Goal: Task Accomplishment & Management: Use online tool/utility

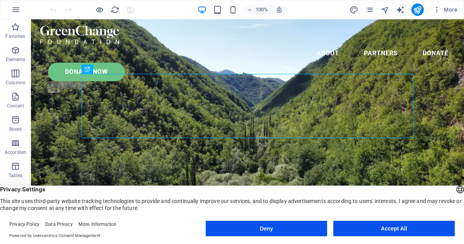
click at [266, 227] on button "Deny" at bounding box center [266, 228] width 121 height 15
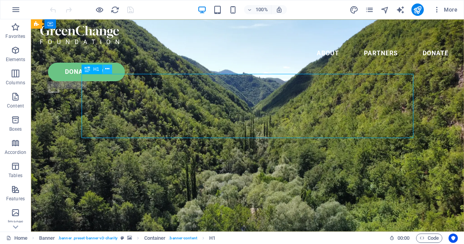
click at [107, 68] on icon at bounding box center [107, 69] width 4 height 8
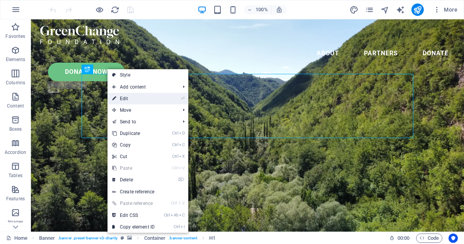
click at [115, 96] on icon at bounding box center [114, 99] width 4 height 12
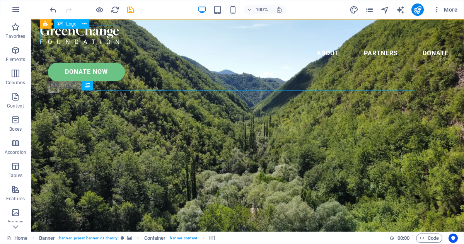
click at [96, 38] on div at bounding box center [247, 35] width 415 height 19
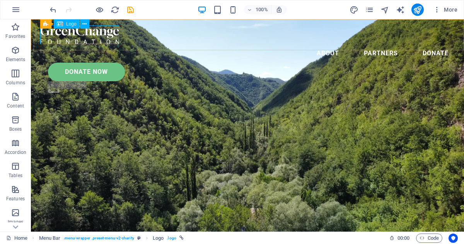
click at [61, 24] on icon at bounding box center [60, 23] width 6 height 9
click at [84, 24] on icon at bounding box center [84, 24] width 4 height 8
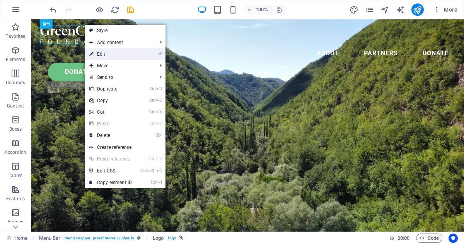
click at [100, 51] on link "⏎ Edit" at bounding box center [111, 54] width 52 height 12
select select "px"
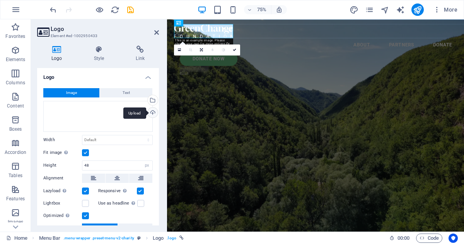
click at [152, 114] on div "Upload" at bounding box center [152, 114] width 12 height 12
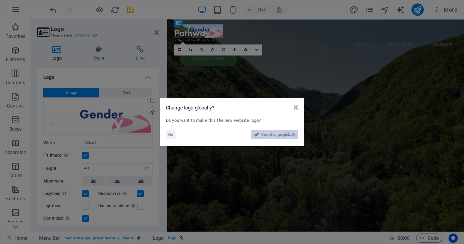
click at [271, 134] on span "Yes, change globally" at bounding box center [278, 134] width 34 height 9
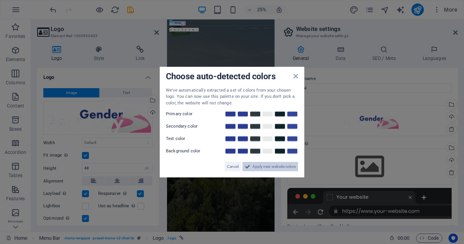
drag, startPoint x: 264, startPoint y: 169, endPoint x: 389, endPoint y: 600, distance: 448.1
click at [264, 169] on span "Apply new website colors" at bounding box center [274, 166] width 43 height 9
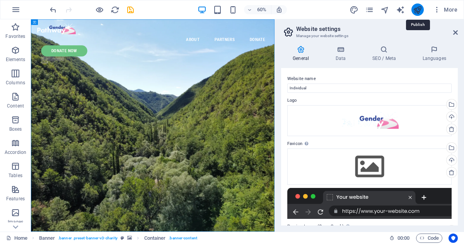
click at [416, 11] on icon "publish" at bounding box center [417, 9] width 9 height 9
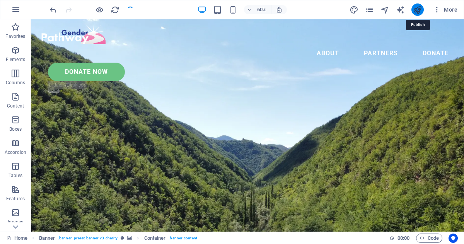
checkbox input "false"
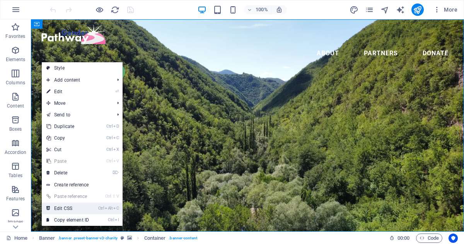
click at [63, 210] on link "Ctrl Alt C Edit CSS" at bounding box center [68, 209] width 52 height 12
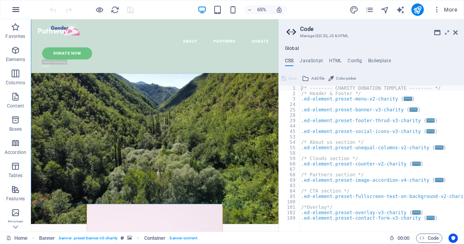
click at [15, 10] on icon "button" at bounding box center [15, 9] width 9 height 9
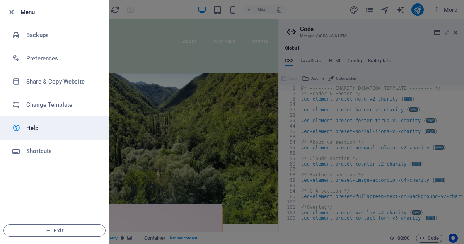
click at [29, 128] on h6 "Help" at bounding box center [62, 127] width 72 height 9
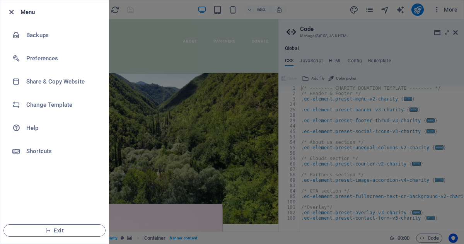
click at [11, 12] on icon "button" at bounding box center [11, 12] width 9 height 9
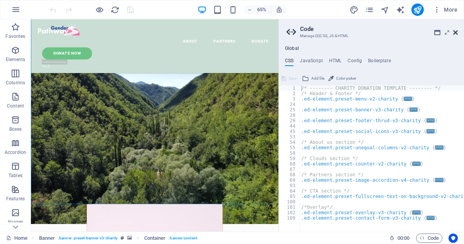
click at [457, 31] on icon at bounding box center [455, 32] width 5 height 6
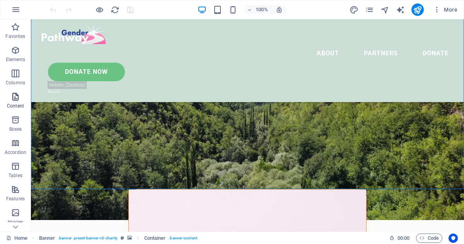
click at [16, 98] on icon "button" at bounding box center [15, 96] width 9 height 9
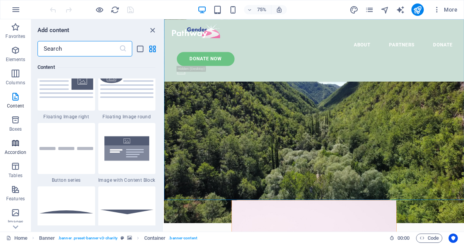
scroll to position [1765, 0]
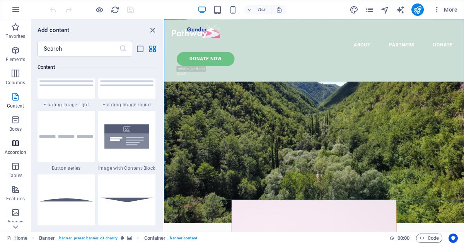
click at [15, 145] on icon "button" at bounding box center [15, 142] width 9 height 9
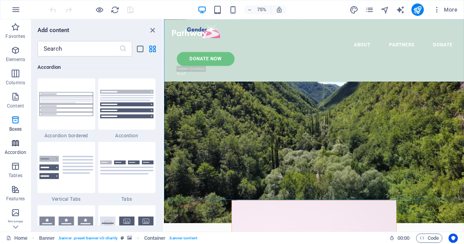
scroll to position [2470, 0]
click at [17, 101] on icon "button" at bounding box center [15, 96] width 9 height 9
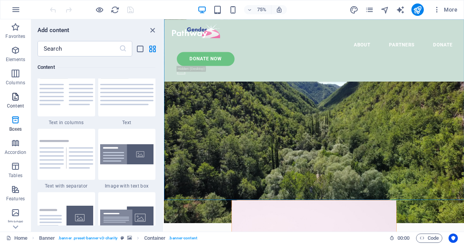
scroll to position [1353, 0]
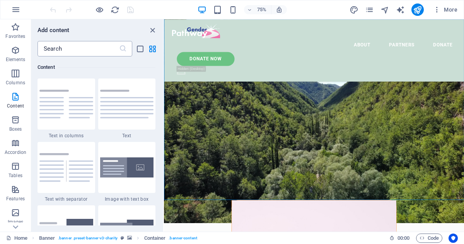
click at [50, 48] on input "text" at bounding box center [79, 48] width 82 height 15
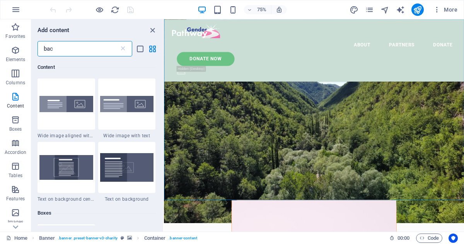
scroll to position [0, 0]
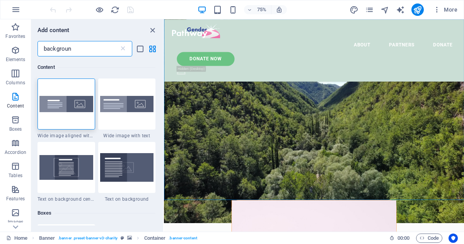
type input "background"
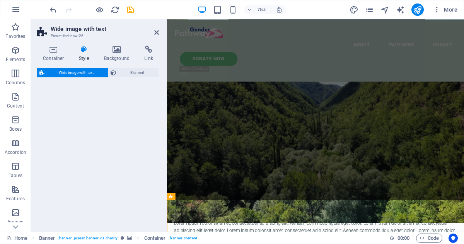
select select "%"
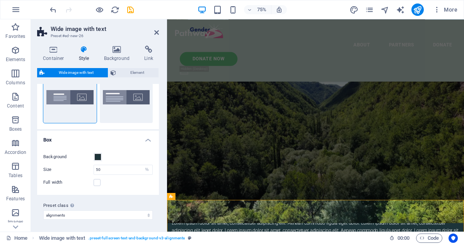
scroll to position [32, 0]
click at [117, 54] on h4 "Background" at bounding box center [118, 54] width 41 height 16
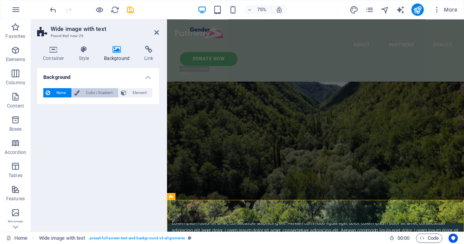
click at [97, 92] on span "Color / Gradient" at bounding box center [99, 92] width 34 height 9
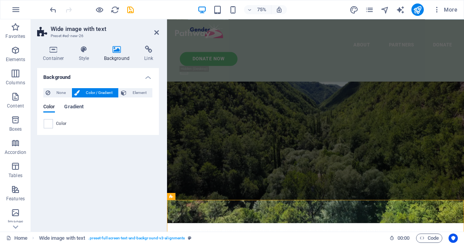
click at [73, 107] on span "Gradient" at bounding box center [73, 107] width 19 height 11
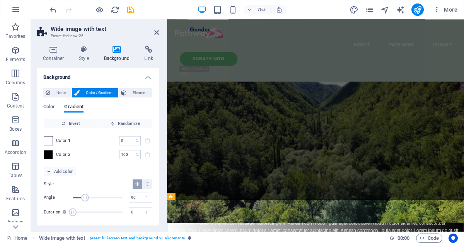
click at [52, 140] on div "Color 1 0 % ​" at bounding box center [98, 140] width 109 height 9
click at [45, 140] on span at bounding box center [48, 141] width 9 height 9
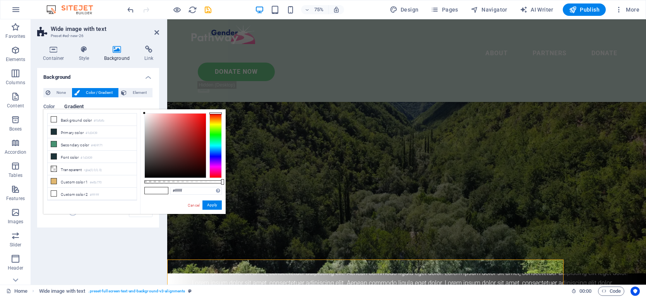
scroll to position [43, 0]
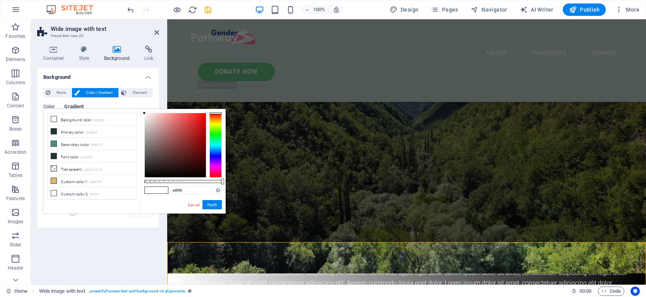
drag, startPoint x: 77, startPoint y: 260, endPoint x: 75, endPoint y: 257, distance: 4.2
click at [77, 244] on div "Background None Color / Gradient Element Stretch background to full-width Color…" at bounding box center [98, 173] width 122 height 211
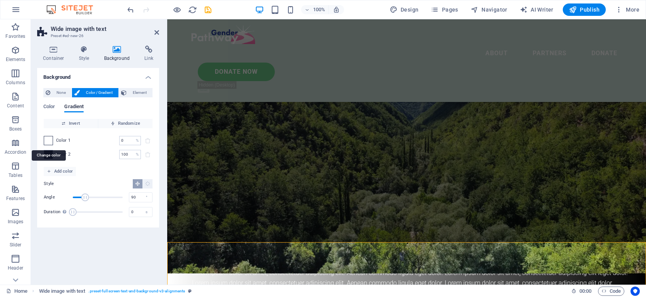
click at [47, 142] on span at bounding box center [48, 141] width 9 height 9
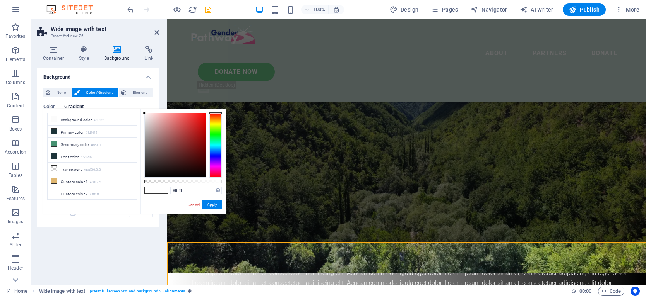
click at [134, 243] on div "Background None Color / Gradient Element Stretch background to full-width Color…" at bounding box center [98, 173] width 122 height 211
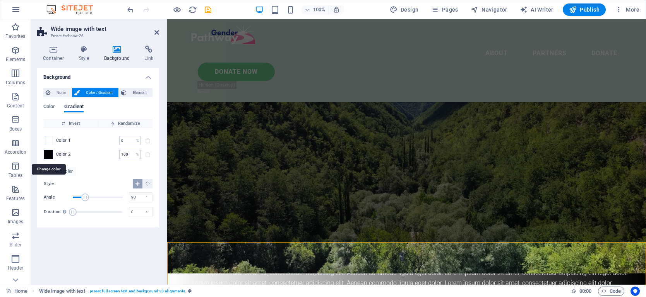
click at [47, 156] on span at bounding box center [48, 154] width 9 height 9
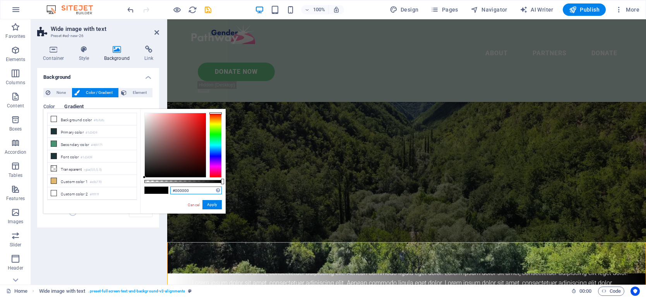
drag, startPoint x: 193, startPoint y: 190, endPoint x: 176, endPoint y: 189, distance: 17.4
click at [176, 189] on input "#000000" at bounding box center [195, 191] width 51 height 8
type input "#ffffff"
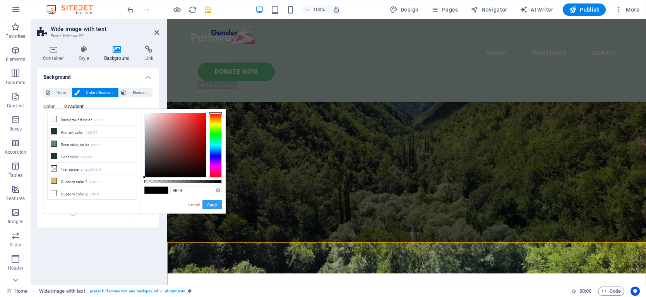
click at [208, 202] on button "Apply" at bounding box center [211, 204] width 19 height 9
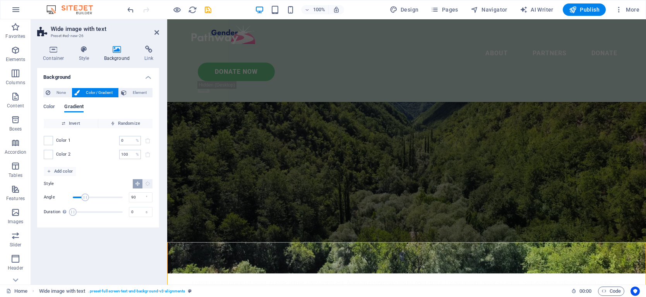
drag, startPoint x: 134, startPoint y: 154, endPoint x: 118, endPoint y: 152, distance: 16.3
click at [118, 152] on div "Color 2 100 % ​" at bounding box center [98, 154] width 109 height 9
click at [126, 154] on input "100" at bounding box center [126, 154] width 14 height 9
click at [135, 154] on div "100 % ​" at bounding box center [130, 154] width 22 height 9
type input "0"
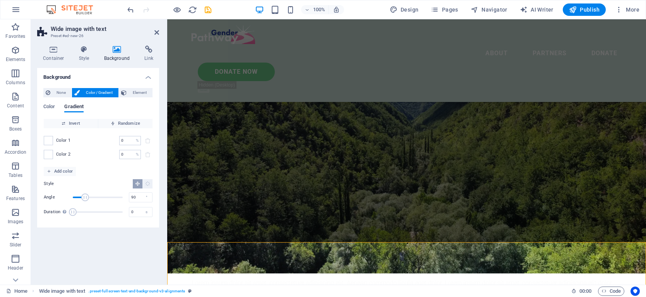
drag, startPoint x: 77, startPoint y: 272, endPoint x: 43, endPoint y: 193, distance: 86.3
click at [75, 244] on div "Background None Color / Gradient Element Stretch background to full-width Color…" at bounding box center [98, 173] width 122 height 211
click at [50, 170] on icon "button" at bounding box center [49, 171] width 4 height 4
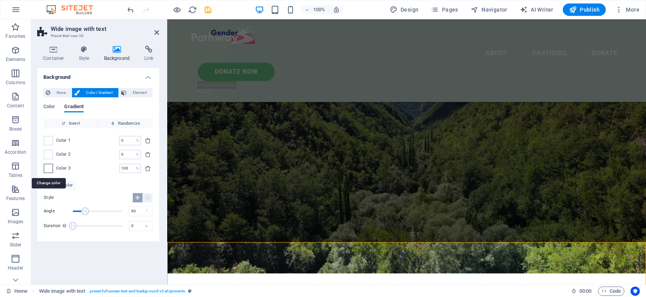
click at [44, 169] on span at bounding box center [48, 168] width 9 height 9
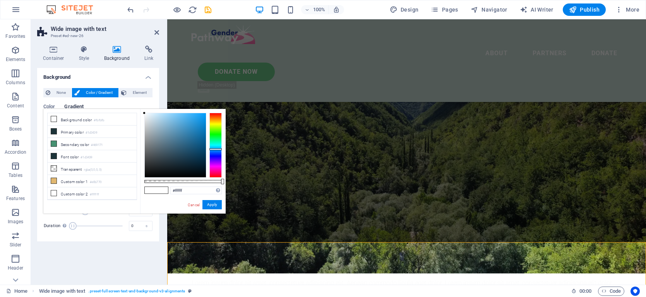
drag, startPoint x: 214, startPoint y: 113, endPoint x: 212, endPoint y: 149, distance: 36.0
click at [212, 149] on div at bounding box center [215, 150] width 12 height 2
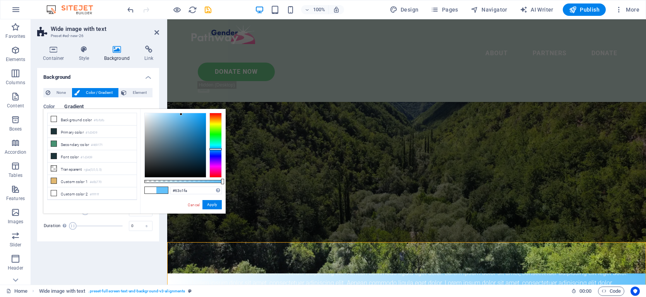
type input "#56bfff"
drag, startPoint x: 144, startPoint y: 113, endPoint x: 185, endPoint y: 113, distance: 41.0
click at [185, 113] on div at bounding box center [184, 113] width 3 height 3
click at [211, 207] on button "Apply" at bounding box center [211, 204] width 19 height 9
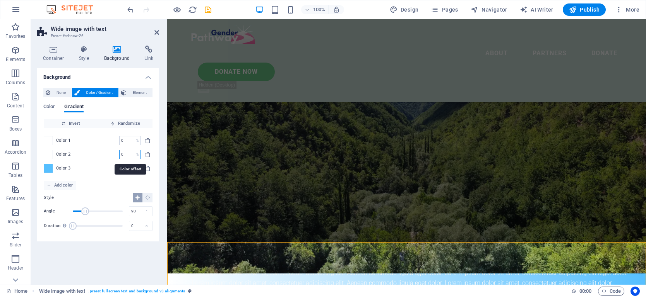
click at [129, 154] on input "0" at bounding box center [126, 154] width 14 height 9
click at [126, 154] on input "4" at bounding box center [126, 154] width 14 height 9
type input "40"
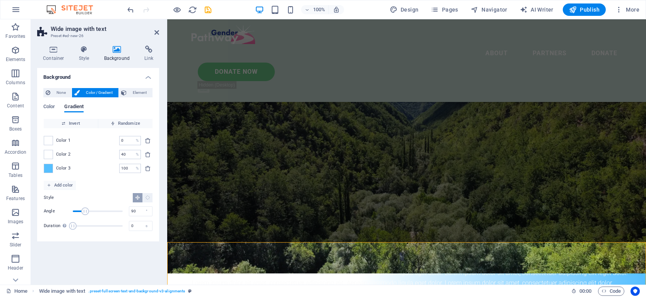
click at [107, 244] on div "Background None Color / Gradient Element Stretch background to full-width Color…" at bounding box center [98, 173] width 122 height 211
click at [48, 169] on span at bounding box center [48, 168] width 9 height 9
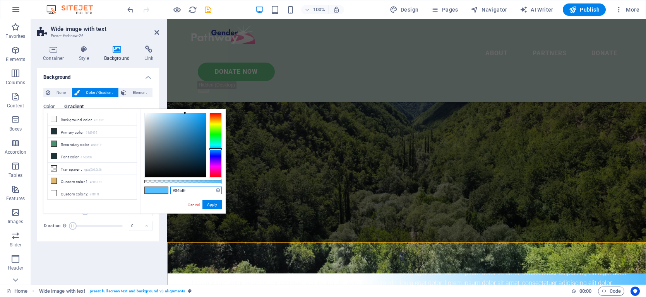
drag, startPoint x: 193, startPoint y: 191, endPoint x: 168, endPoint y: 190, distance: 24.8
click at [168, 190] on div "#56bfff Supported formats #0852ed rgb(8, 82, 237) rgba(8, 82, 237, 90%) hsv(221…" at bounding box center [182, 217] width 85 height 217
paste input "3EC0F0"
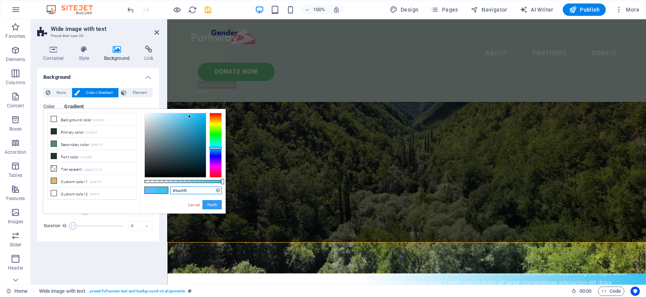
type input "#3ec0f0"
click at [211, 206] on button "Apply" at bounding box center [211, 204] width 19 height 9
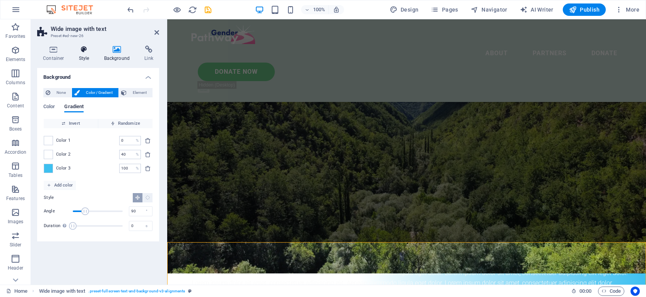
click at [83, 47] on icon at bounding box center [84, 50] width 22 height 8
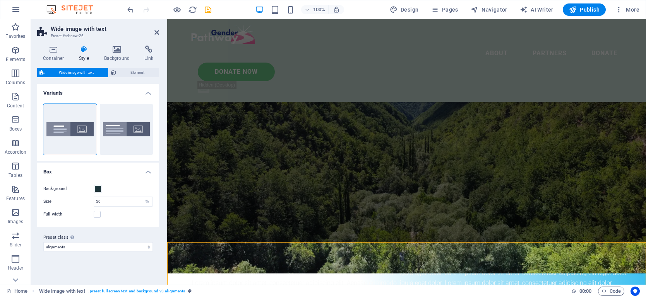
scroll to position [0, 0]
click at [117, 51] on icon at bounding box center [117, 50] width 38 height 8
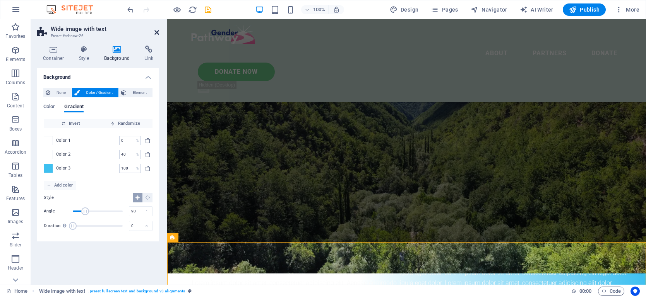
click at [155, 32] on icon at bounding box center [156, 32] width 5 height 6
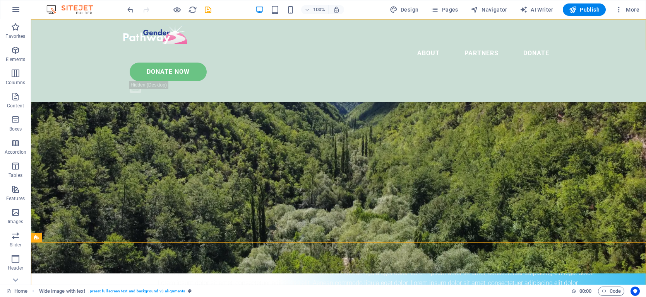
click at [82, 39] on div "Menu About Partners Donate Donate Now .fa-secondary{opacity:.4}" at bounding box center [338, 60] width 615 height 83
select select "header"
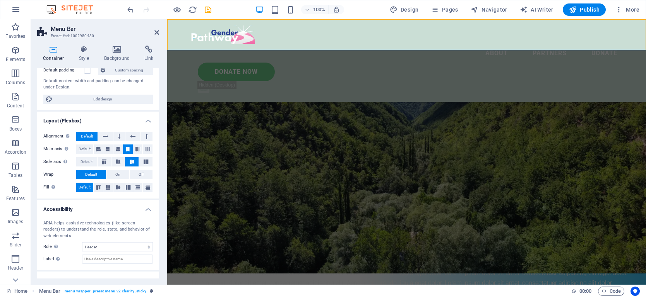
scroll to position [63, 0]
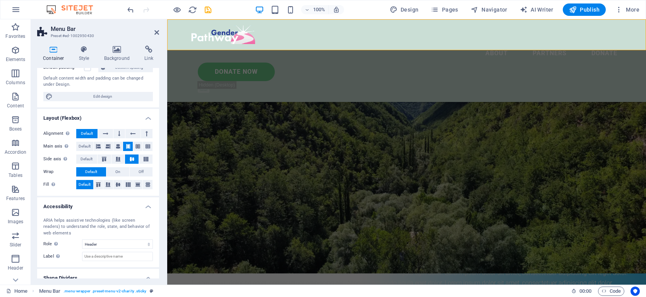
click at [171, 42] on div "Menu About Partners Donate Donate Now .fa-secondary{opacity:.4}" at bounding box center [406, 60] width 478 height 83
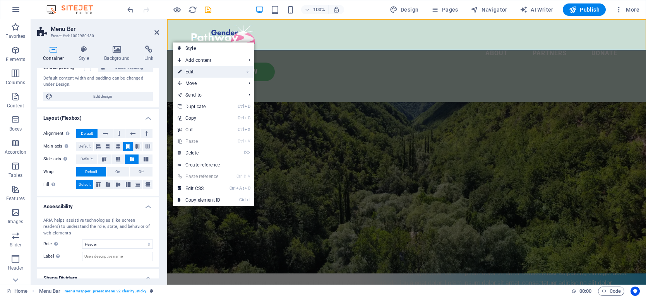
click at [185, 72] on link "⏎ Edit" at bounding box center [199, 72] width 52 height 12
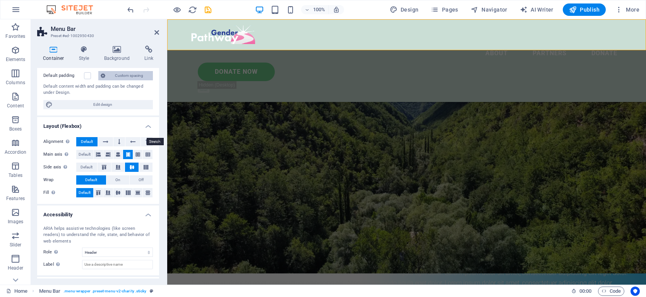
scroll to position [0, 0]
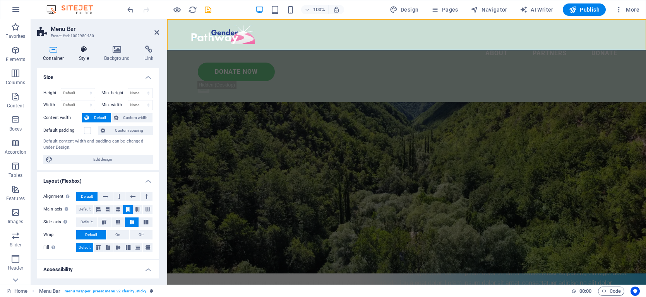
click at [85, 51] on icon at bounding box center [84, 50] width 22 height 8
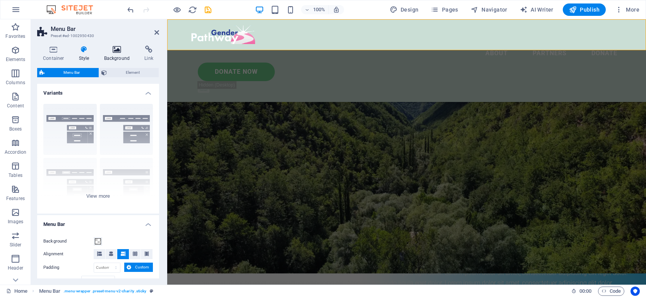
click at [116, 53] on icon at bounding box center [117, 50] width 38 height 8
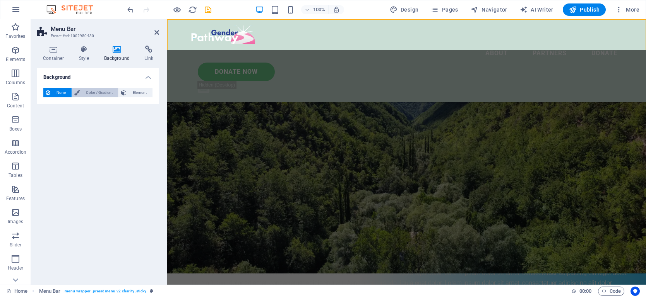
click at [100, 94] on span "Color / Gradient" at bounding box center [99, 92] width 34 height 9
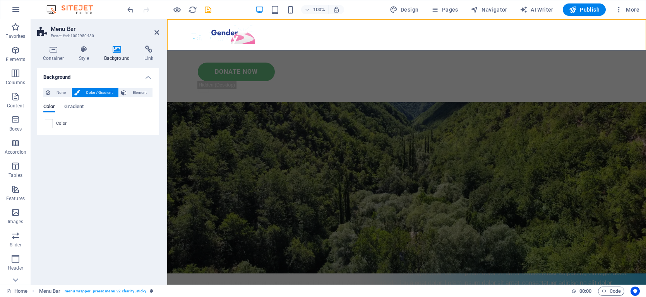
click at [48, 125] on span at bounding box center [48, 124] width 9 height 9
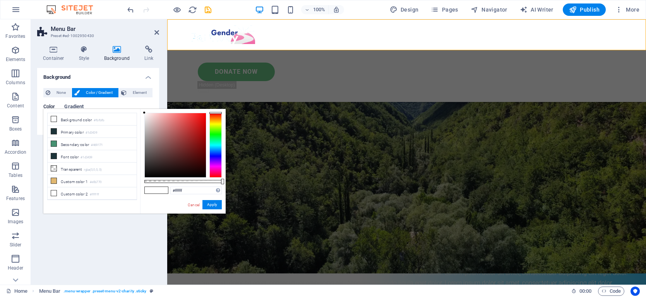
click at [73, 105] on span "Gradient" at bounding box center [73, 107] width 19 height 11
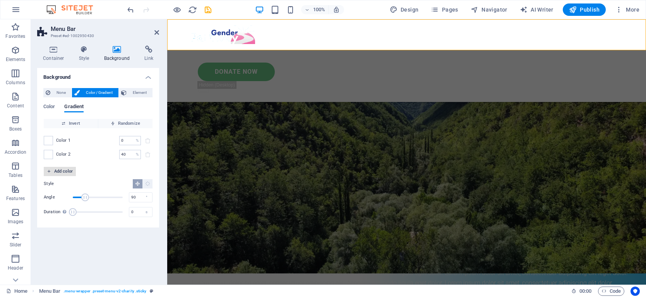
click at [56, 173] on span "Add color" at bounding box center [60, 171] width 26 height 9
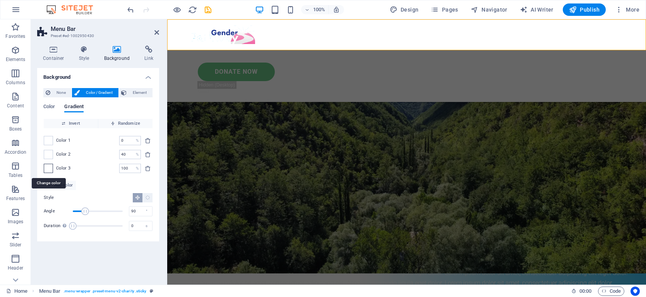
click at [48, 167] on span at bounding box center [48, 168] width 9 height 9
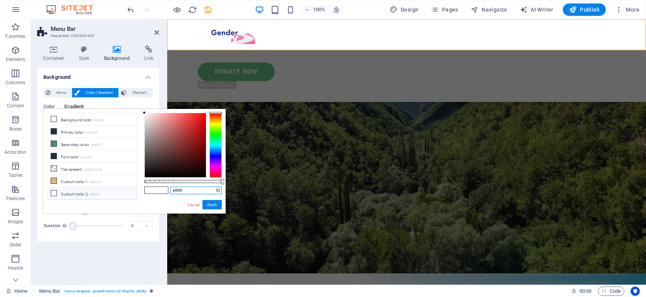
drag, startPoint x: 191, startPoint y: 191, endPoint x: 167, endPoint y: 189, distance: 24.5
click at [167, 189] on div "#ffffff Supported formats #0852ed rgb(8, 82, 237) rgba(8, 82, 237, 90%) hsv(221…" at bounding box center [182, 217] width 85 height 217
paste input "3EC0F0"
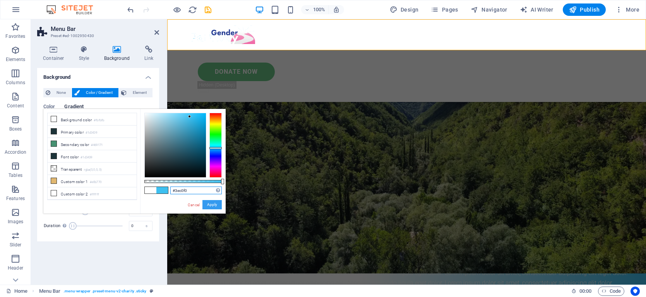
type input "#3ec0f0"
click at [211, 204] on button "Apply" at bounding box center [211, 204] width 19 height 9
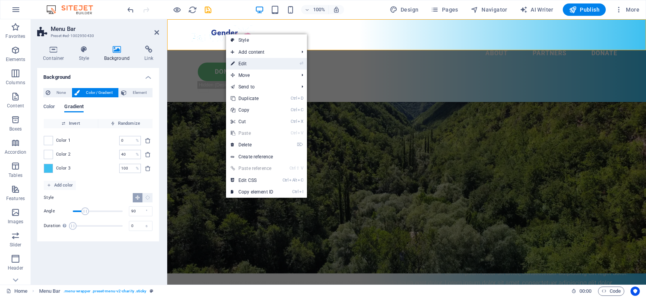
click at [237, 61] on link "⏎ Edit" at bounding box center [252, 64] width 52 height 12
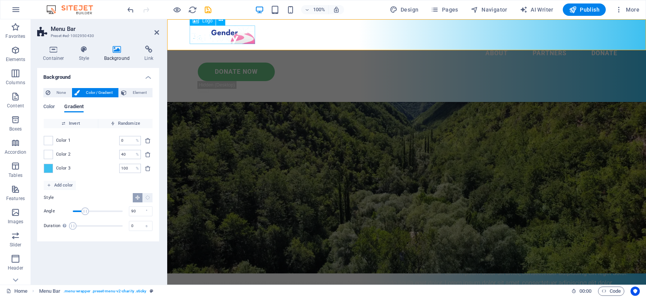
click at [226, 34] on div at bounding box center [406, 35] width 433 height 19
click at [221, 23] on icon at bounding box center [221, 21] width 4 height 8
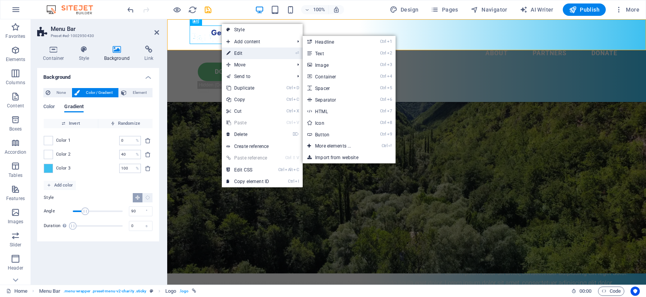
click at [233, 53] on link "⏎ Edit" at bounding box center [248, 54] width 52 height 12
select select "px"
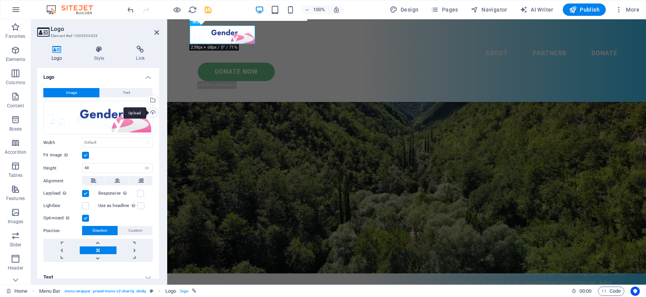
click at [152, 112] on div "Upload" at bounding box center [152, 114] width 12 height 12
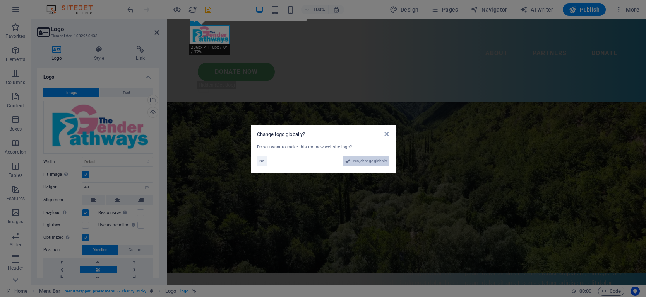
drag, startPoint x: 361, startPoint y: 160, endPoint x: 254, endPoint y: 184, distance: 109.5
click at [361, 160] on span "Yes, change globally" at bounding box center [369, 161] width 34 height 9
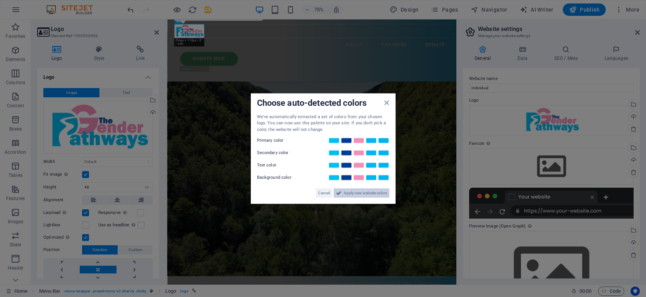
click at [353, 191] on span "Apply new website colors" at bounding box center [364, 193] width 43 height 9
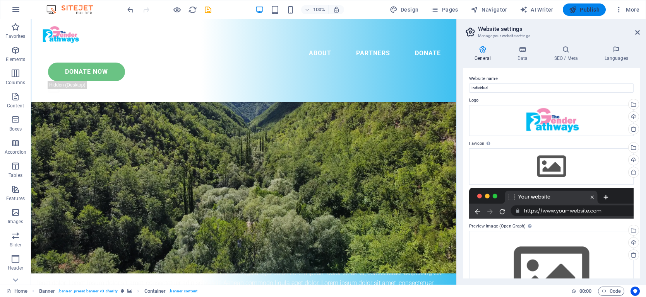
click at [464, 9] on span "Publish" at bounding box center [584, 10] width 31 height 8
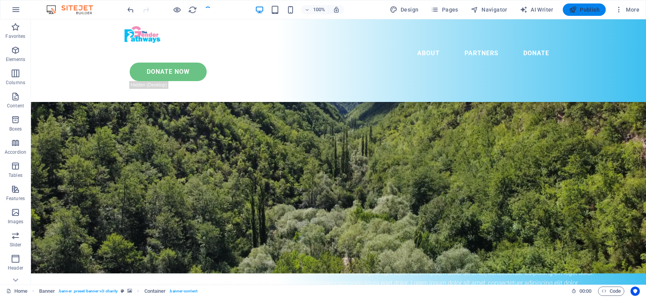
checkbox input "false"
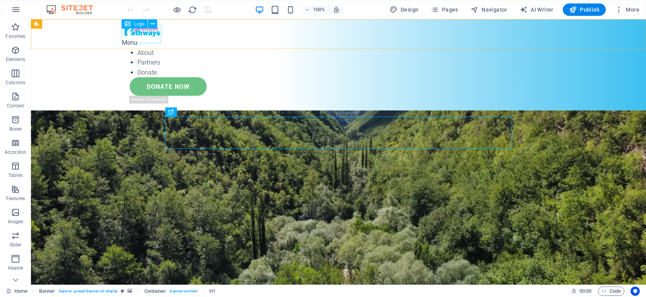
click at [141, 38] on div at bounding box center [338, 28] width 433 height 19
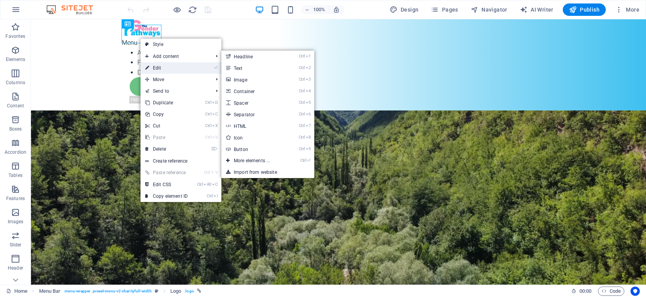
click at [159, 65] on link "⏎ Edit" at bounding box center [166, 68] width 52 height 12
select select "px"
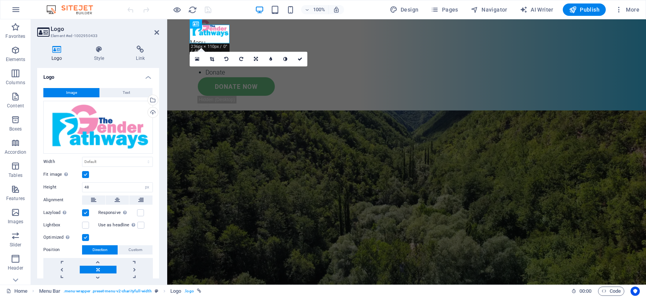
click at [86, 174] on label at bounding box center [85, 174] width 7 height 7
click at [0, 0] on input "Fit image Automatically fit image to a fixed width and height" at bounding box center [0, 0] width 0 height 0
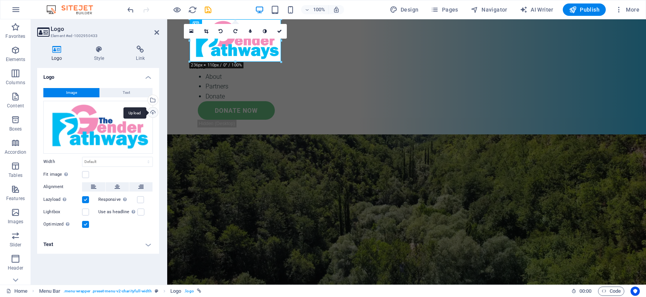
click at [154, 114] on div "Upload" at bounding box center [152, 114] width 12 height 12
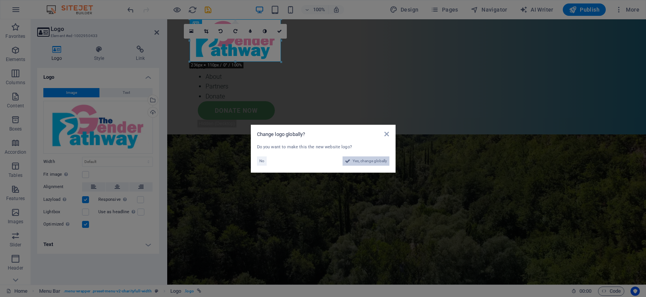
click at [362, 162] on span "Yes, change globally" at bounding box center [369, 161] width 34 height 9
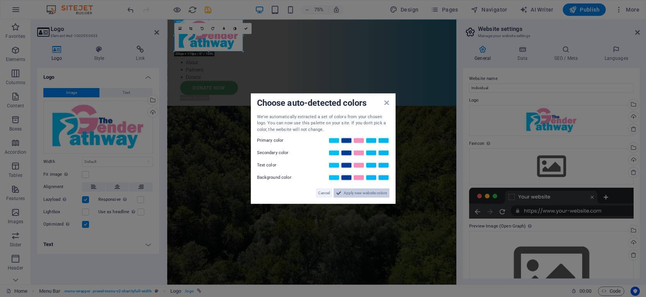
click at [353, 193] on span "Apply new website colors" at bounding box center [364, 193] width 43 height 9
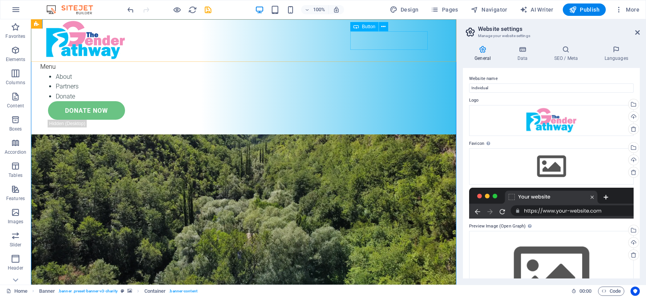
click at [380, 101] on div "Donate Now" at bounding box center [247, 110] width 399 height 19
click at [379, 27] on button at bounding box center [383, 26] width 9 height 9
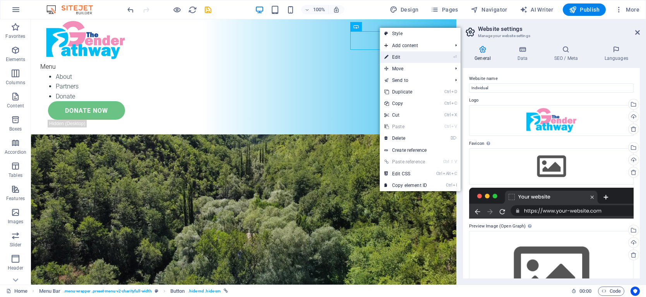
drag, startPoint x: 395, startPoint y: 56, endPoint x: 305, endPoint y: 50, distance: 90.4
click at [395, 56] on link "⏎ Edit" at bounding box center [405, 57] width 52 height 12
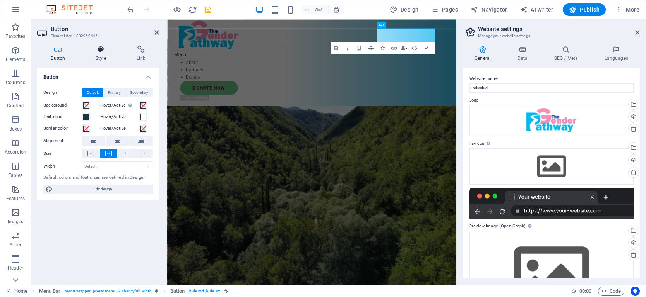
click at [97, 51] on icon at bounding box center [101, 50] width 38 height 8
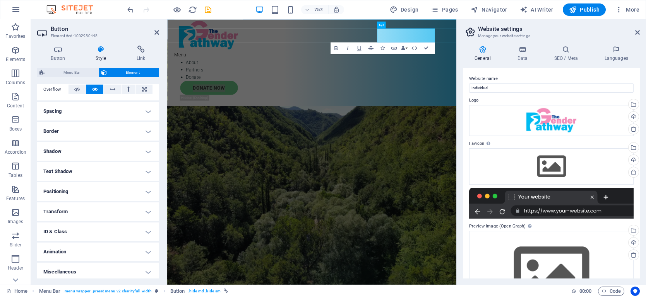
scroll to position [131, 0]
click at [95, 227] on h4 "ID & Class" at bounding box center [98, 230] width 122 height 19
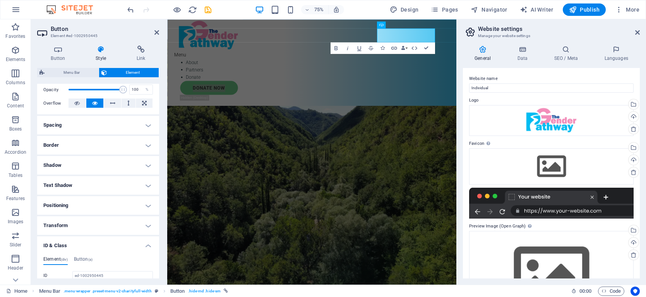
scroll to position [113, 0]
click at [57, 56] on h4 "Button" at bounding box center [59, 54] width 45 height 16
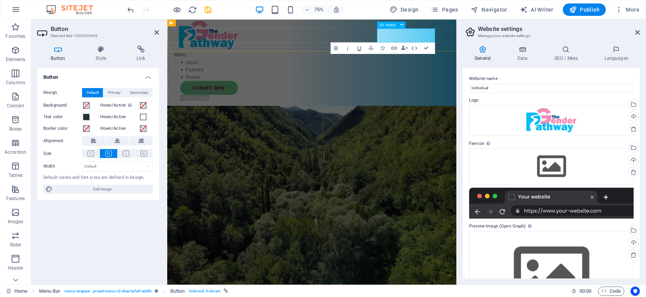
click at [381, 23] on icon at bounding box center [381, 24] width 4 height 7
click at [403, 24] on icon at bounding box center [401, 25] width 3 height 6
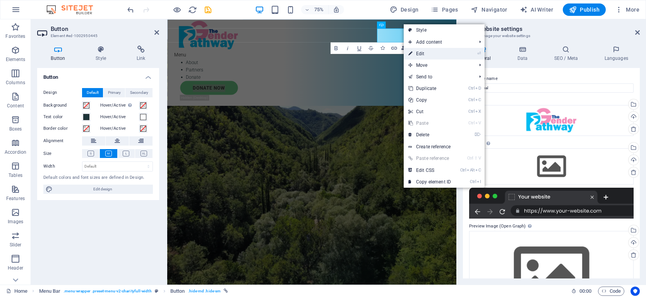
click at [418, 53] on link "⏎ Edit" at bounding box center [429, 54] width 52 height 12
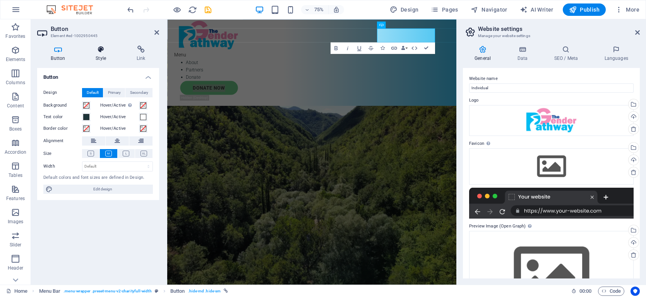
click at [97, 49] on icon at bounding box center [101, 50] width 38 height 8
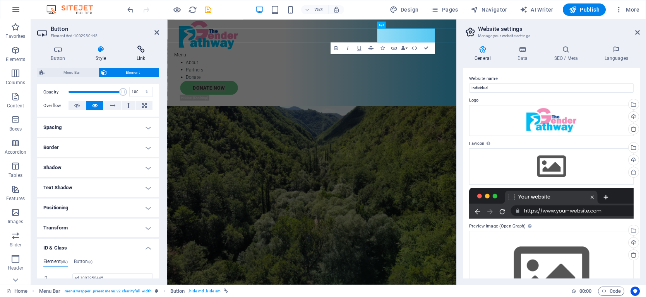
click at [138, 53] on icon at bounding box center [141, 50] width 36 height 8
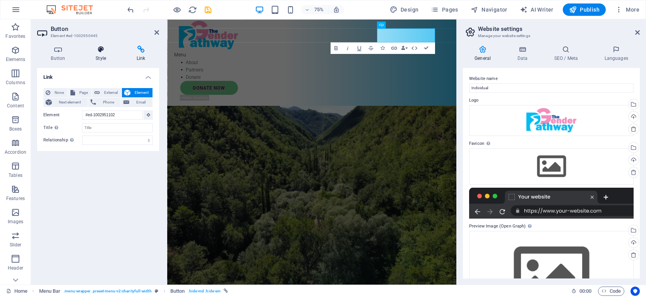
click at [97, 47] on icon at bounding box center [101, 50] width 38 height 8
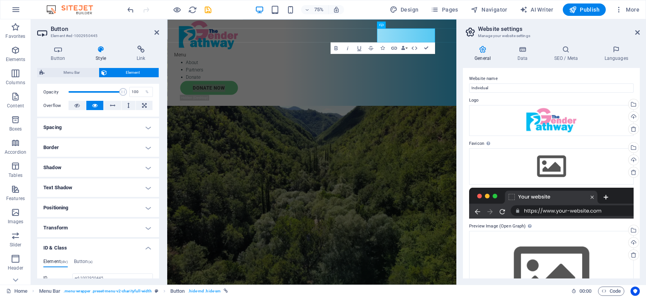
click at [145, 149] on h4 "Border" at bounding box center [98, 147] width 122 height 19
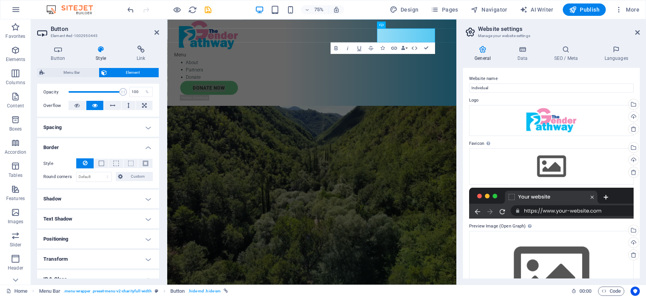
click at [145, 147] on h4 "Border" at bounding box center [98, 145] width 122 height 14
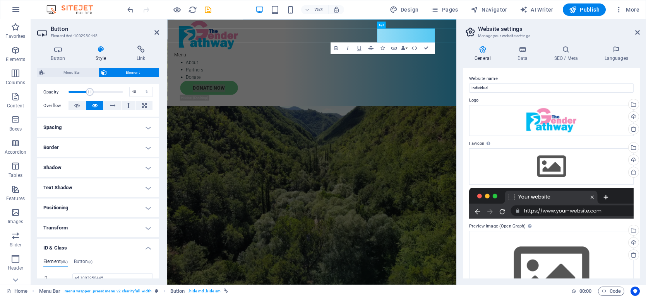
drag, startPoint x: 121, startPoint y: 93, endPoint x: 89, endPoint y: 96, distance: 31.9
click at [89, 96] on span at bounding box center [90, 92] width 8 height 8
type input "100"
drag, startPoint x: 91, startPoint y: 91, endPoint x: 130, endPoint y: 94, distance: 38.4
click at [130, 94] on div "Opacity 100 %" at bounding box center [97, 92] width 109 height 12
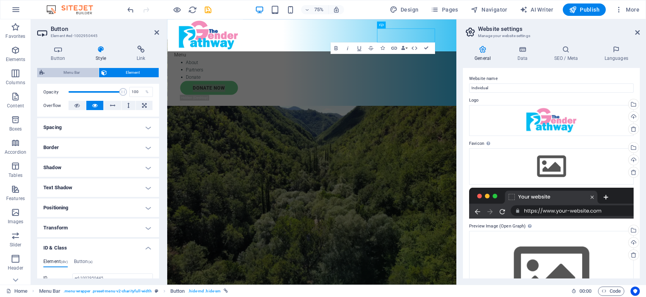
click at [74, 72] on span "Menu Bar" at bounding box center [72, 72] width 50 height 9
select select "rem"
select select
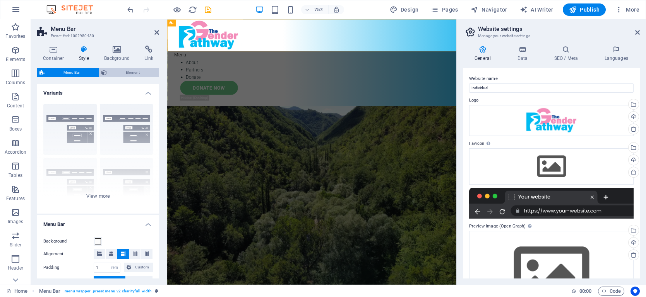
click at [126, 73] on span "Element" at bounding box center [132, 72] width 47 height 9
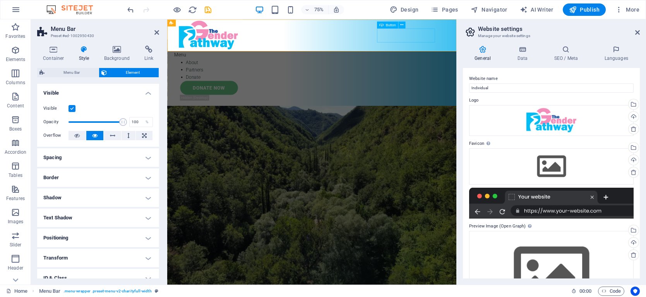
click at [494, 101] on div "Donate Now" at bounding box center [363, 110] width 359 height 19
click at [52, 52] on icon at bounding box center [53, 50] width 33 height 8
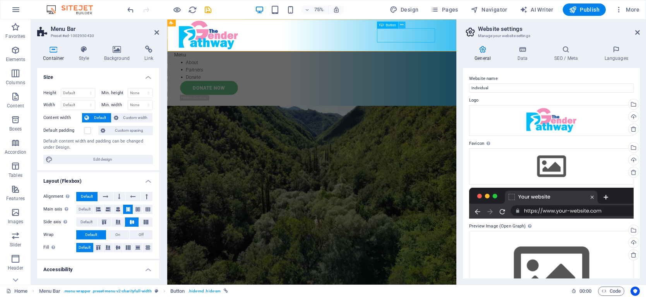
click at [400, 25] on icon at bounding box center [401, 25] width 3 height 6
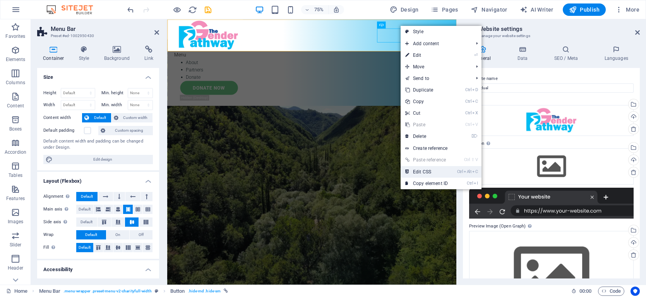
click at [423, 173] on link "Ctrl Alt C Edit CSS" at bounding box center [426, 172] width 52 height 12
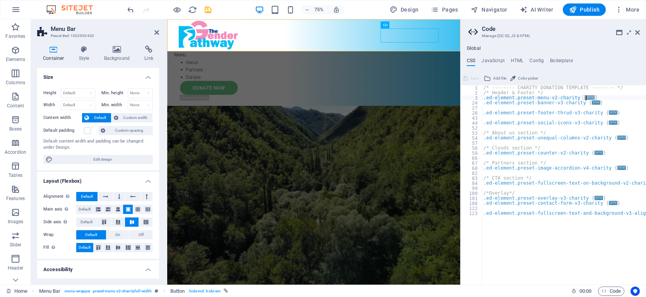
click at [589, 96] on span "..." at bounding box center [590, 98] width 9 height 4
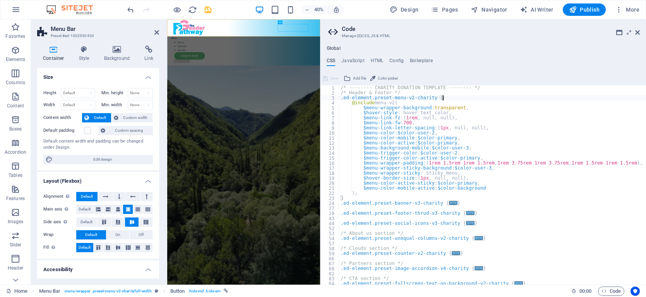
drag, startPoint x: 461, startPoint y: 148, endPoint x: 319, endPoint y: 136, distance: 142.4
click at [319, 136] on div "Home Favorites Elements Columns Content Boxes Accordion Tables Features Images …" at bounding box center [323, 152] width 646 height 266
drag, startPoint x: 437, startPoint y: 147, endPoint x: 471, endPoint y: 148, distance: 34.4
click at [471, 148] on div "/* -------- CHARITY DONATION TEMPLATE -------- */ /* Header & Footer */ .ed-ele…" at bounding box center [496, 190] width 315 height 210
type textarea "$menu-background-mobile: $color-user-3,"
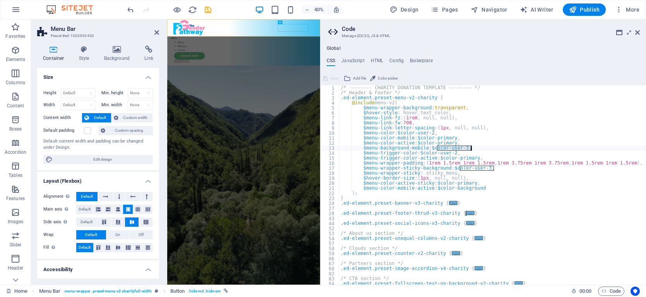
click at [454, 147] on div "/* -------- CHARITY DONATION TEMPLATE -------- */ /* Header & Footer */ .ed-ele…" at bounding box center [496, 190] width 315 height 210
click at [454, 147] on div "/* -------- CHARITY DONATION TEMPLATE -------- */ /* Header & Footer */ .ed-ele…" at bounding box center [492, 185] width 307 height 200
click at [454, 147] on div "/* -------- CHARITY DONATION TEMPLATE -------- */ /* Header & Footer */ .ed-ele…" at bounding box center [496, 190] width 315 height 210
click at [353, 60] on h4 "JavaScript" at bounding box center [352, 62] width 23 height 9
type textarea "/* JS for preset "Menu V2" */"
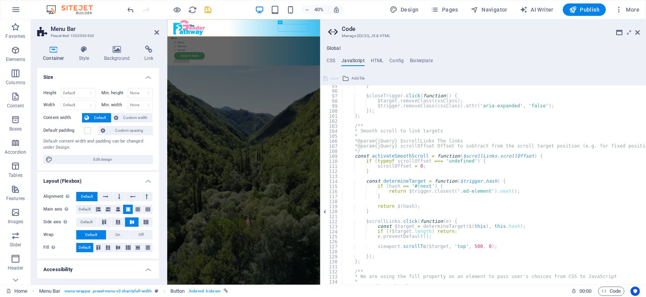
scroll to position [514, 0]
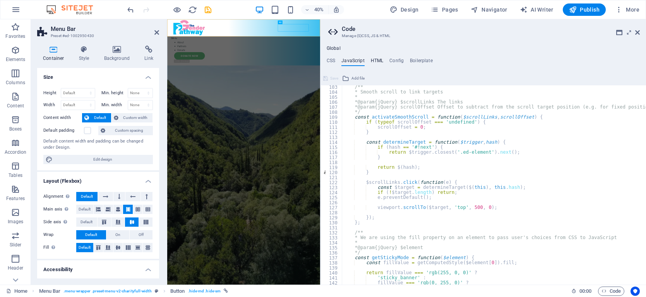
click at [376, 60] on h4 "HTML" at bounding box center [377, 62] width 13 height 9
type textarea "<a href="#main-content" class="wv-link-content button">Skip to main content</a>"
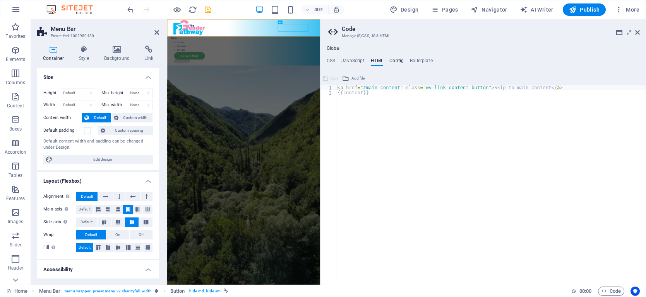
click at [397, 62] on h4 "Config" at bounding box center [396, 62] width 14 height 9
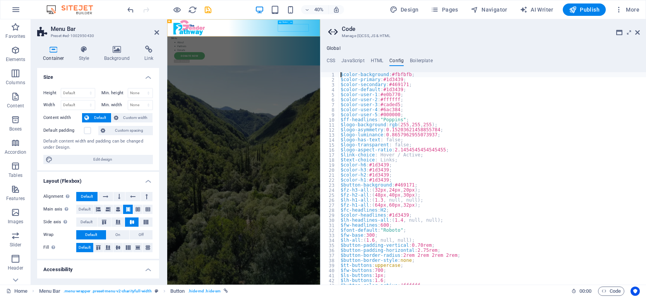
click at [460, 101] on div "Donate Now" at bounding box center [361, 110] width 355 height 19
click at [331, 63] on h4 "CSS" at bounding box center [330, 62] width 9 height 9
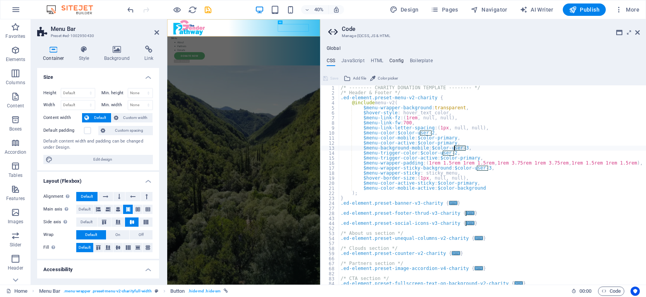
click at [398, 61] on h4 "Config" at bounding box center [396, 62] width 14 height 9
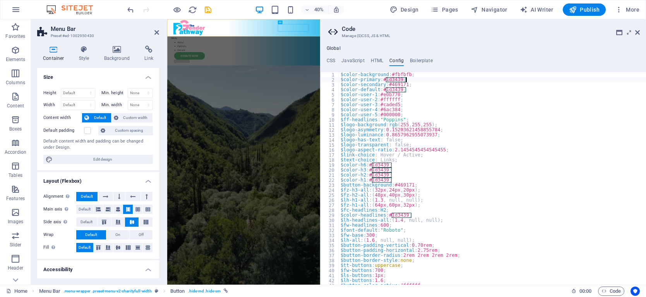
drag, startPoint x: 386, startPoint y: 79, endPoint x: 405, endPoint y: 78, distance: 19.8
click at [405, 78] on div "$color-background : #fbfbfb ; $color-primary : #1d3439 ; $color-secondary : #46…" at bounding box center [492, 183] width 307 height 223
click at [415, 101] on div "$color-background : #fbfbfb ; $color-primary : #1d3439 ; $color-secondary : #46…" at bounding box center [492, 183] width 307 height 223
drag, startPoint x: 385, startPoint y: 79, endPoint x: 406, endPoint y: 78, distance: 20.9
click at [406, 78] on div "$color-background : #fbfbfb ; $color-primary : #1d3439 ; $color-secondary : #46…" at bounding box center [492, 183] width 307 height 223
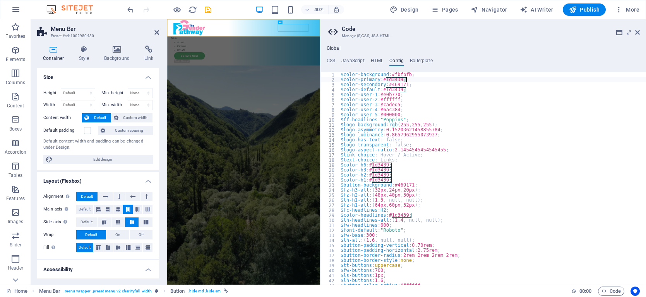
type textarea "$color-primary: #1d3439;"
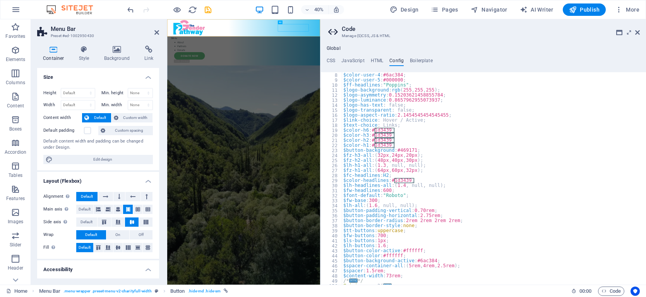
scroll to position [0, 0]
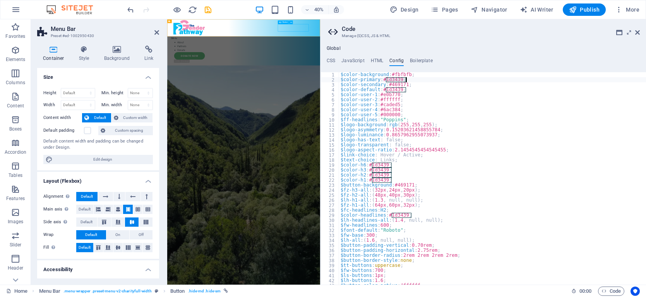
click at [514, 31] on div "Menu About Partners Donate Donate Now .fa-secondary{opacity:.4}" at bounding box center [358, 76] width 382 height 115
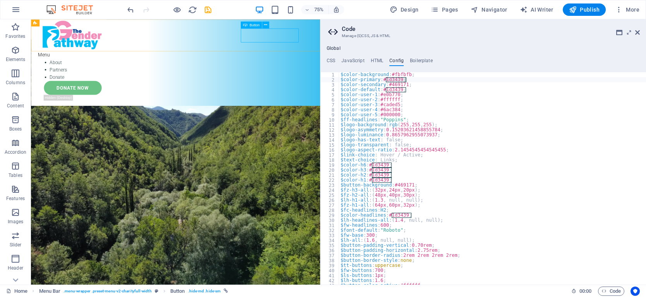
click at [377, 101] on div "Donate Now" at bounding box center [227, 110] width 359 height 19
click at [266, 24] on icon at bounding box center [265, 25] width 3 height 6
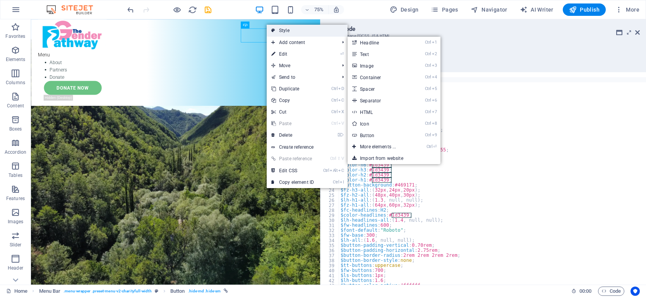
click at [280, 32] on link "Style" at bounding box center [306, 31] width 81 height 12
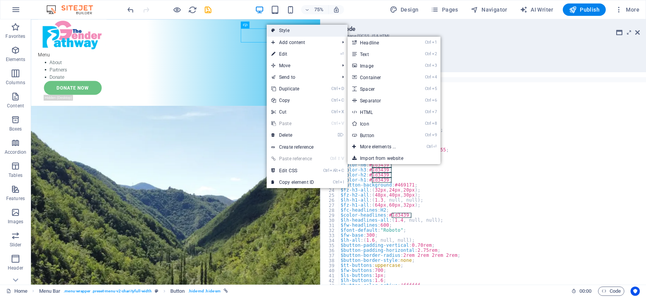
select select "rem"
select select
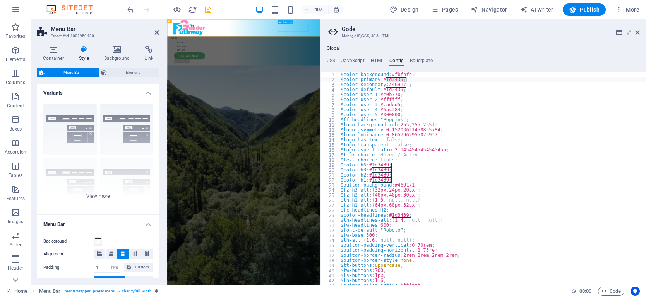
click at [464, 101] on div "Donate Now" at bounding box center [361, 110] width 355 height 19
click at [290, 22] on icon at bounding box center [291, 21] width 2 height 3
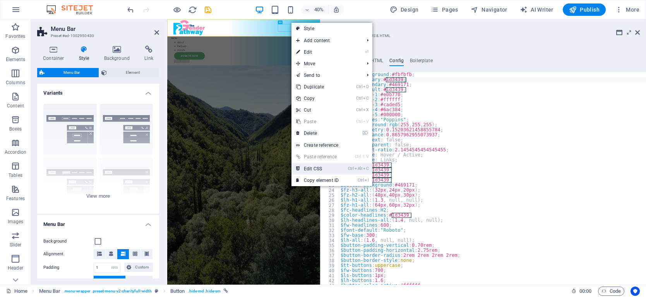
drag, startPoint x: 354, startPoint y: 371, endPoint x: 308, endPoint y: 167, distance: 208.5
click at [308, 167] on link "Ctrl Alt C Edit CSS" at bounding box center [317, 169] width 52 height 12
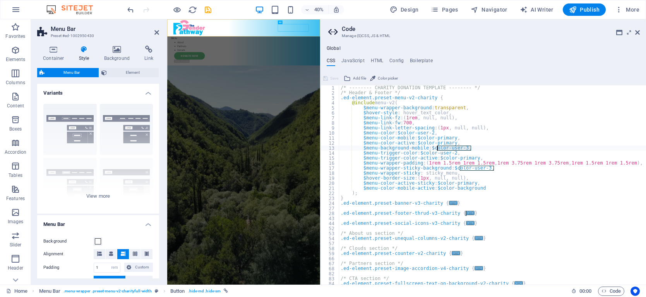
drag, startPoint x: 471, startPoint y: 148, endPoint x: 436, endPoint y: 149, distance: 35.6
click at [436, 149] on div "/* -------- CHARITY DONATION TEMPLATE -------- */ /* Header & Footer */ .ed-ele…" at bounding box center [496, 190] width 315 height 210
click at [400, 60] on h4 "Config" at bounding box center [396, 62] width 14 height 9
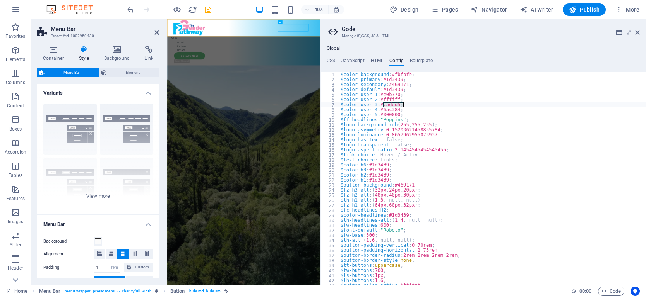
drag, startPoint x: 383, startPoint y: 105, endPoint x: 404, endPoint y: 103, distance: 20.6
click at [404, 103] on div "$color-background : #fbfbfb ; $color-primary : #1d3439 ; $color-secondary : #46…" at bounding box center [492, 183] width 307 height 223
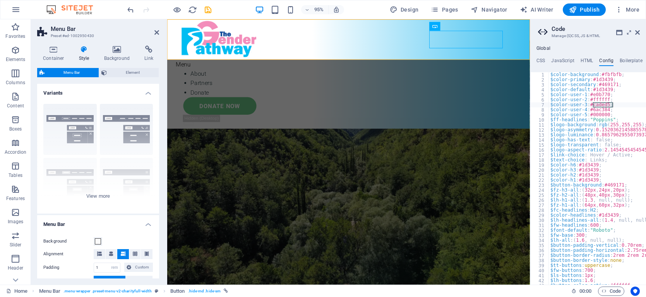
drag, startPoint x: 321, startPoint y: 47, endPoint x: 564, endPoint y: 91, distance: 246.8
click at [564, 91] on aside "Code Manage (S)CSS, JS & HTML Global CSS JavaScript HTML Config Boilerplate $me…" at bounding box center [587, 152] width 116 height 266
click at [600, 104] on div "$color-background : #fbfbfb ; $color-primary : #1d3439 ; $color-secondary : #46…" at bounding box center [596, 178] width 97 height 213
drag, startPoint x: 613, startPoint y: 104, endPoint x: 592, endPoint y: 104, distance: 20.5
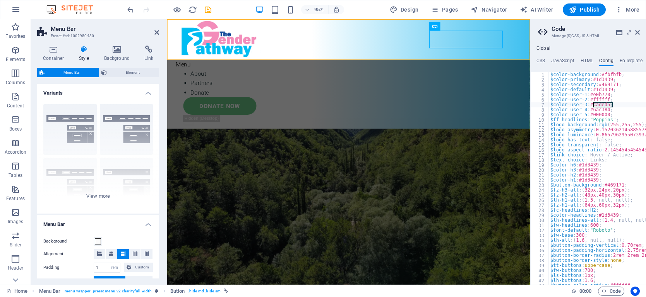
paste textarea "3EC0F0"
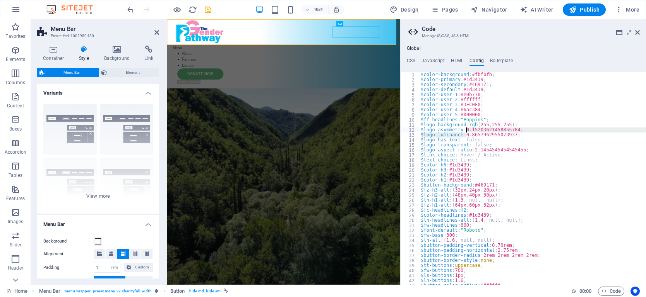
drag, startPoint x: 530, startPoint y: 105, endPoint x: 398, endPoint y: 93, distance: 132.4
click at [398, 93] on div "Home Favorites Elements Columns Content Boxes Accordion Tables Features Images …" at bounding box center [323, 152] width 646 height 266
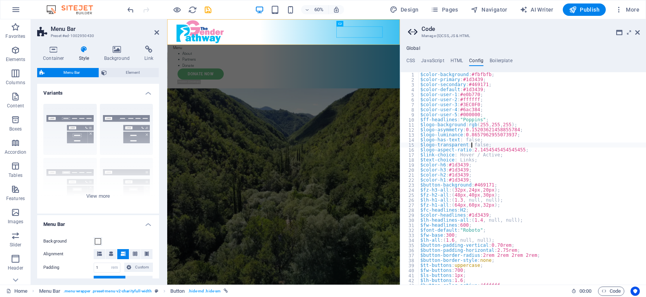
click at [471, 147] on div "$color-background : #fbfbfb ; $color-primary : #1d3439 ; $color-secondary : #46…" at bounding box center [571, 183] width 307 height 223
type textarea "$logo-transparent: false;"
click at [608, 291] on span "Code" at bounding box center [610, 291] width 19 height 9
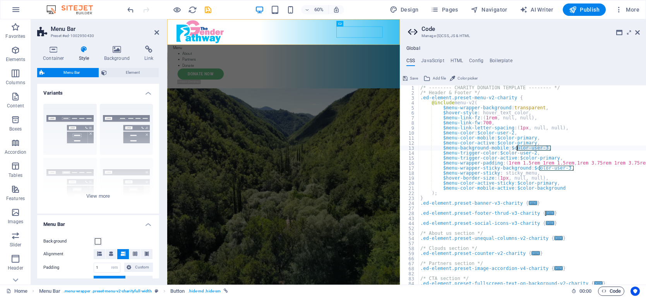
click at [608, 292] on span "Code" at bounding box center [610, 291] width 19 height 9
click at [475, 60] on h4 "Config" at bounding box center [476, 62] width 14 height 9
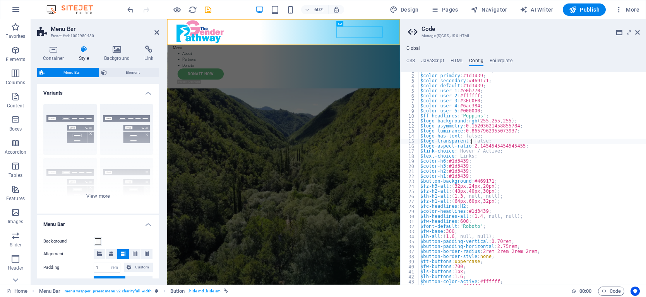
scroll to position [4, 0]
click at [619, 31] on icon at bounding box center [619, 32] width 6 height 6
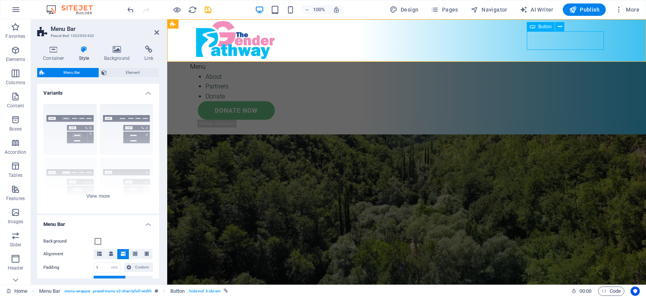
click at [553, 101] on div "Donate Now" at bounding box center [410, 110] width 425 height 19
click at [559, 27] on icon at bounding box center [559, 27] width 4 height 8
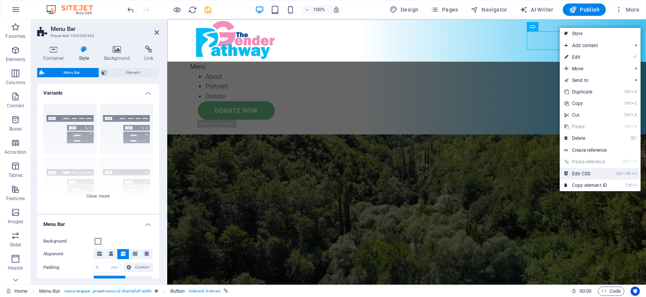
click at [577, 175] on link "Ctrl Alt C Edit CSS" at bounding box center [585, 174] width 52 height 12
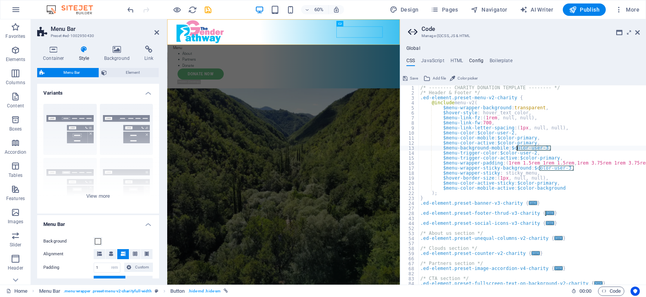
click at [475, 59] on h4 "Config" at bounding box center [476, 62] width 14 height 9
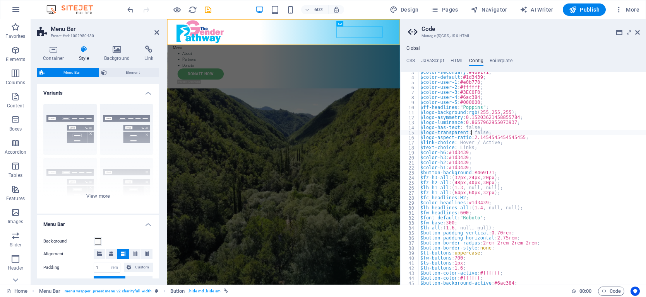
scroll to position [12, 0]
click at [465, 251] on div "$color-secondary : #469171 ; $color-default : #1d3439 ; $color-user-1 : #e0b770…" at bounding box center [531, 181] width 227 height 223
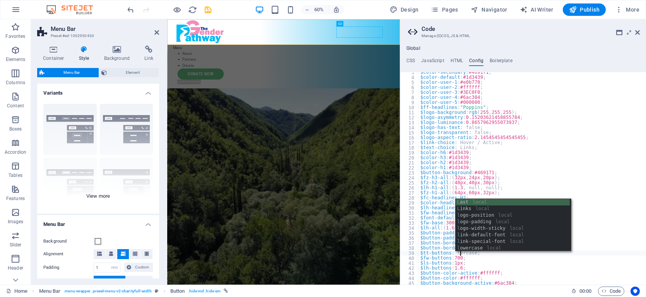
scroll to position [0, 3]
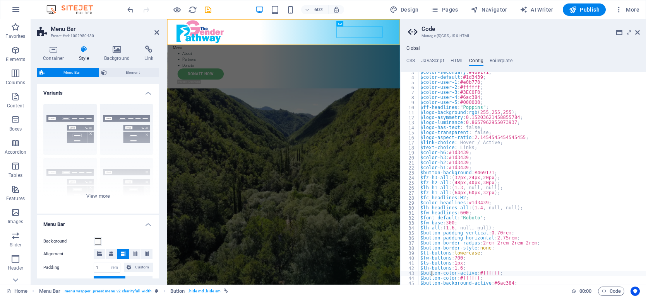
click at [430, 272] on div "$color-secondary : #469171 ; $color-default : #1d3439 ; $color-user-1 : #e0b770…" at bounding box center [531, 181] width 227 height 223
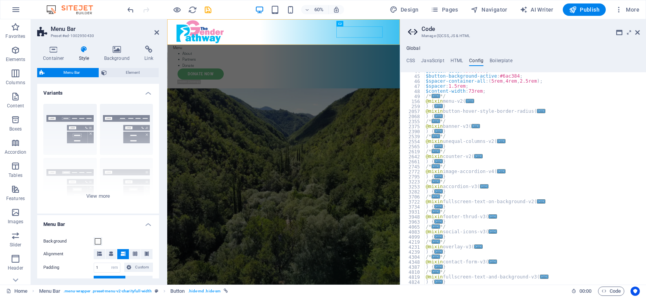
scroll to position [219, 0]
type textarea "$button-color-active: #ffffff;"
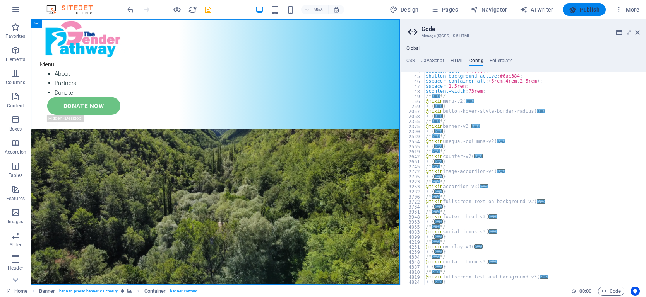
click at [585, 10] on span "Publish" at bounding box center [584, 10] width 31 height 8
checkbox input "false"
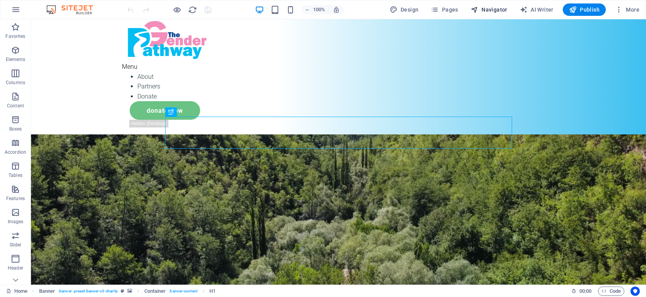
click at [485, 9] on span "Navigator" at bounding box center [488, 10] width 37 height 8
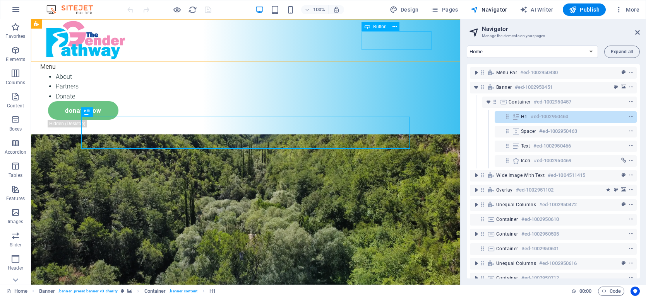
click at [401, 101] on div "Donate Now" at bounding box center [249, 110] width 403 height 19
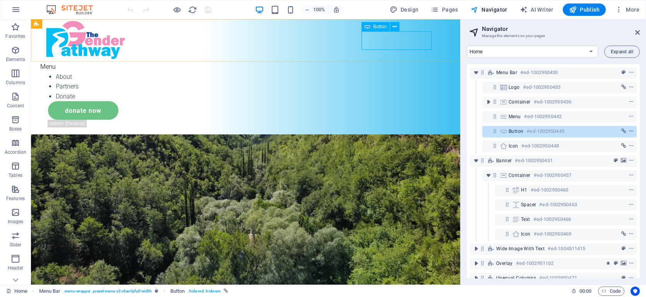
click at [630, 132] on icon "context-menu" at bounding box center [630, 131] width 5 height 5
click at [395, 27] on icon at bounding box center [394, 27] width 4 height 8
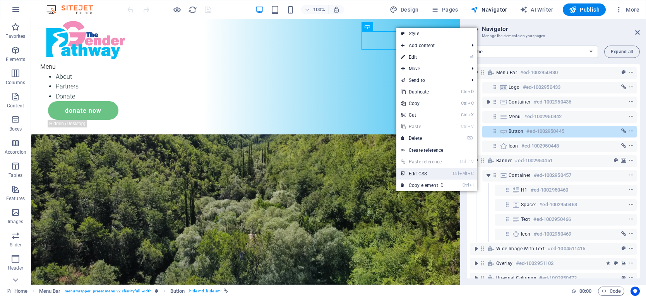
click at [425, 175] on link "Ctrl Alt C Edit CSS" at bounding box center [422, 174] width 52 height 12
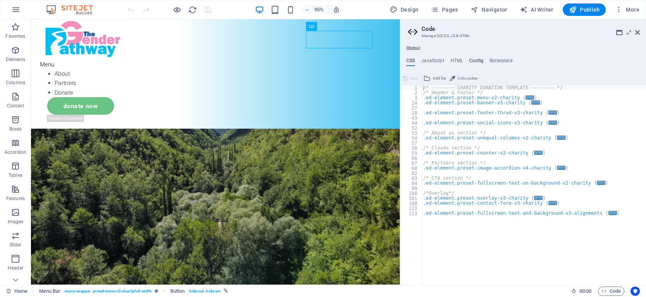
click at [473, 58] on h4 "Config" at bounding box center [476, 62] width 14 height 9
type textarea "$color-background: #fbfbfb;"
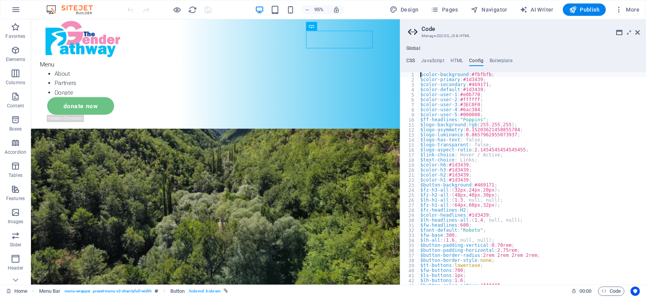
click at [411, 61] on h4 "CSS" at bounding box center [410, 62] width 9 height 9
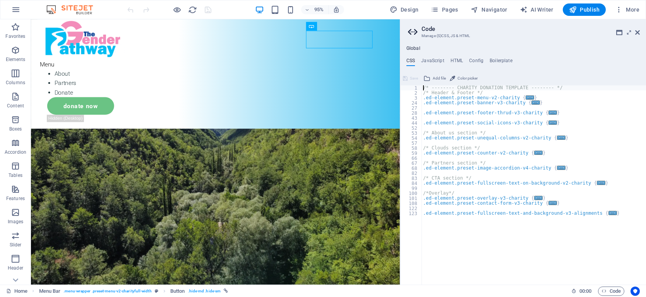
click at [448, 129] on div "/* -------- CHARITY DONATION TEMPLATE -------- */ /* Header & Footer */ .ed-ele…" at bounding box center [533, 190] width 224 height 210
click at [360, 101] on div "Donate Now" at bounding box center [229, 110] width 362 height 19
click at [337, 27] on icon at bounding box center [337, 26] width 4 height 8
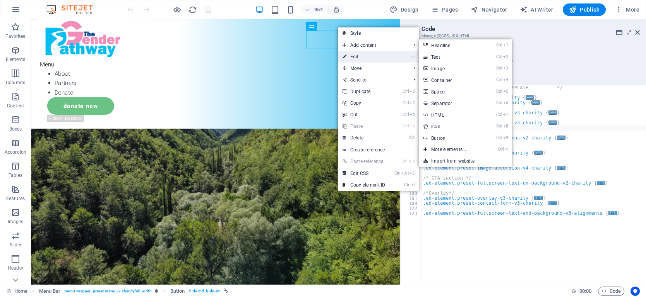
click at [354, 56] on link "⏎ Edit" at bounding box center [364, 57] width 52 height 12
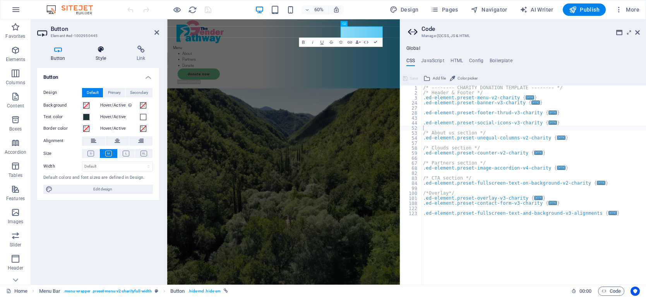
click at [100, 50] on icon at bounding box center [101, 50] width 38 height 8
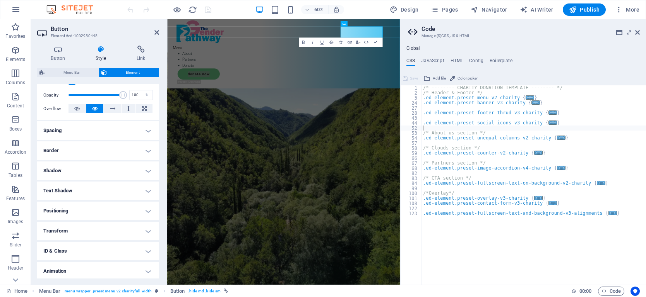
scroll to position [111, 0]
click at [144, 149] on h4 "Border" at bounding box center [98, 150] width 122 height 19
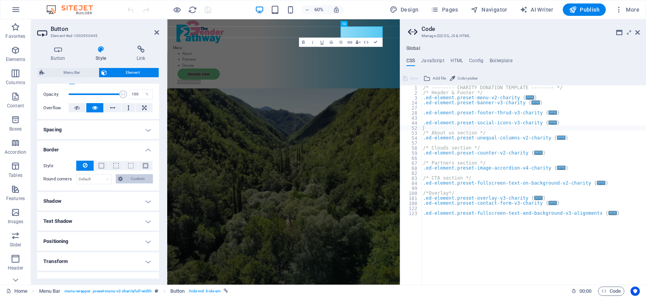
click at [121, 180] on icon at bounding box center [120, 178] width 5 height 9
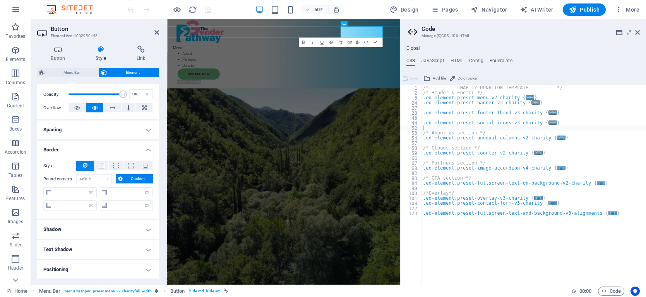
click at [122, 144] on h4 "Border" at bounding box center [98, 148] width 122 height 14
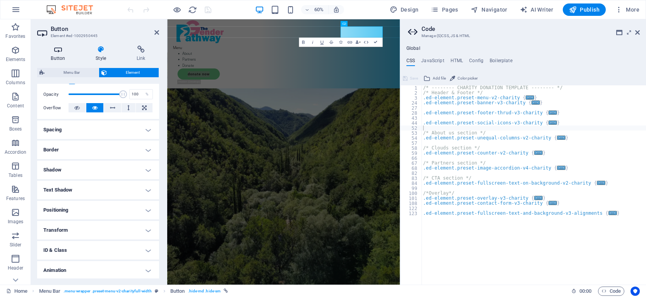
click at [57, 50] on icon at bounding box center [58, 50] width 42 height 8
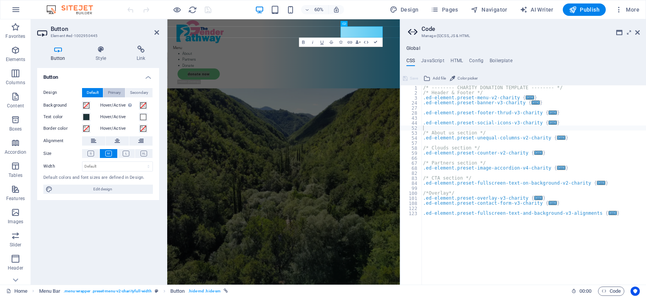
click at [113, 92] on span "Primary" at bounding box center [114, 92] width 13 height 9
click at [137, 93] on span "Secondary" at bounding box center [139, 92] width 18 height 9
click at [91, 93] on span "Default" at bounding box center [93, 92] width 12 height 9
click at [96, 188] on span "Edit design" at bounding box center [103, 189] width 96 height 9
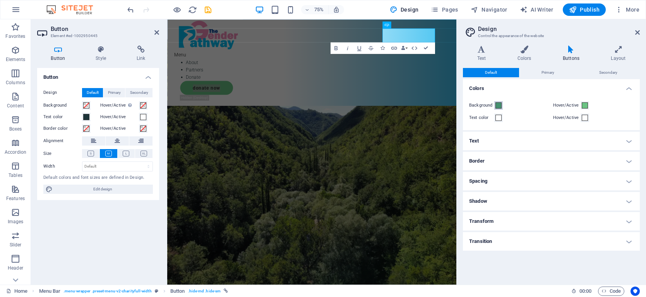
click at [497, 105] on span at bounding box center [498, 105] width 6 height 6
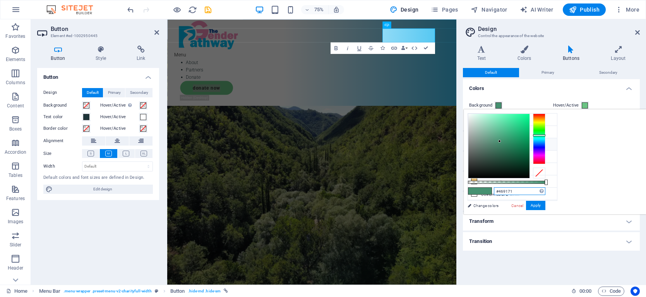
drag, startPoint x: 619, startPoint y: 193, endPoint x: 590, endPoint y: 194, distance: 28.6
click at [545, 194] on input "#469171" at bounding box center [519, 192] width 51 height 8
paste input "3EC0F0"
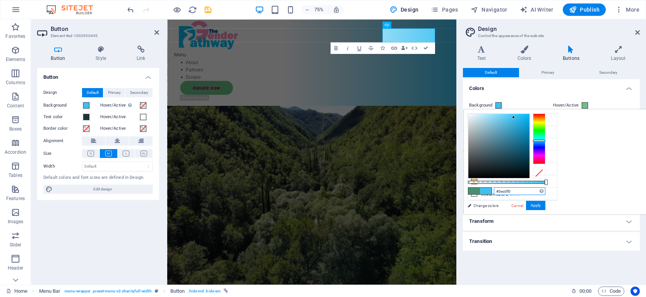
type input "#3ec0f0"
click at [549, 214] on div "#3ec0f0 Supported formats #0852ed rgb(8, 82, 237) rgba(8, 82, 237, 90%) hsv(221…" at bounding box center [505, 218] width 85 height 217
click at [545, 205] on button "Apply" at bounding box center [535, 205] width 19 height 9
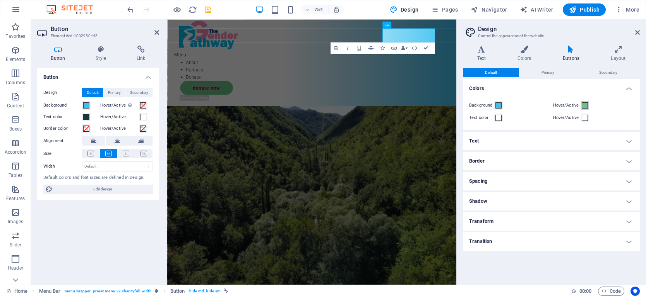
click at [583, 106] on span at bounding box center [584, 105] width 6 height 6
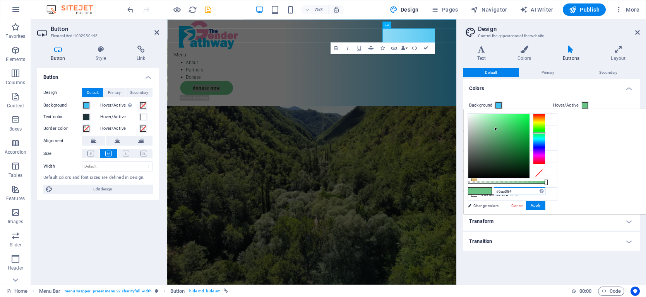
drag, startPoint x: 610, startPoint y: 191, endPoint x: 584, endPoint y: 192, distance: 25.9
click at [549, 192] on div "#6ac384 Supported formats #0852ed rgb(8, 82, 237) rgba(8, 82, 237, 90%) hsv(221…" at bounding box center [505, 218] width 85 height 217
paste input "3EC0F0"
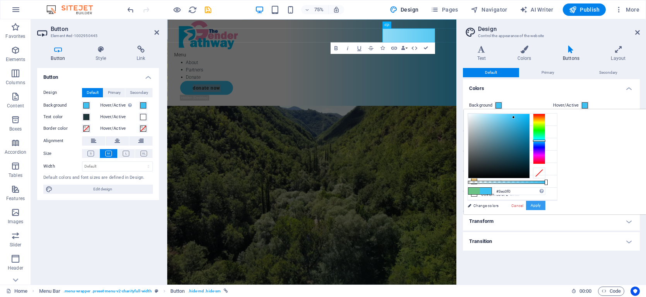
click at [545, 206] on button "Apply" at bounding box center [535, 205] width 19 height 9
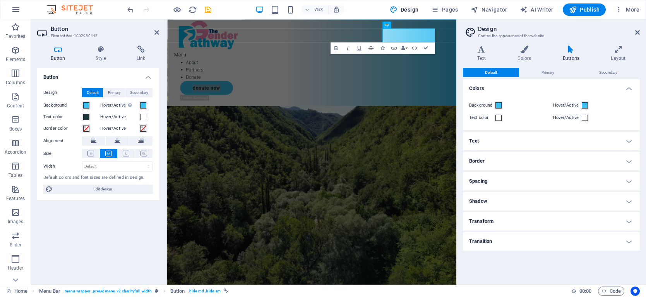
click at [582, 187] on h4 "Spacing" at bounding box center [551, 181] width 177 height 19
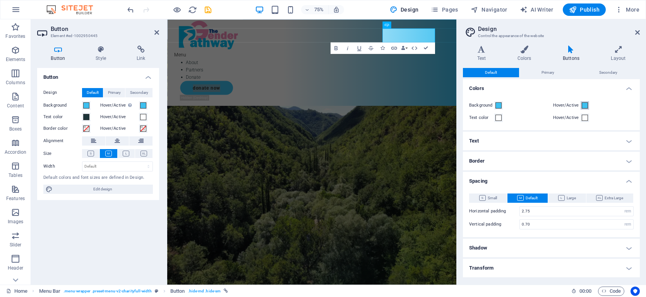
click at [585, 106] on span at bounding box center [584, 105] width 6 height 6
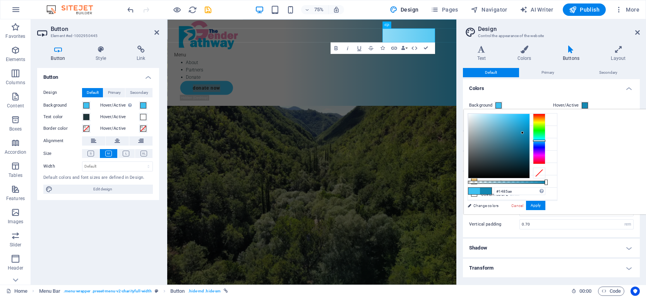
type input "#1484ad"
drag, startPoint x: 609, startPoint y: 118, endPoint x: 618, endPoint y: 134, distance: 19.0
click at [523, 134] on div at bounding box center [521, 134] width 3 height 3
click at [545, 205] on button "Apply" at bounding box center [535, 205] width 19 height 9
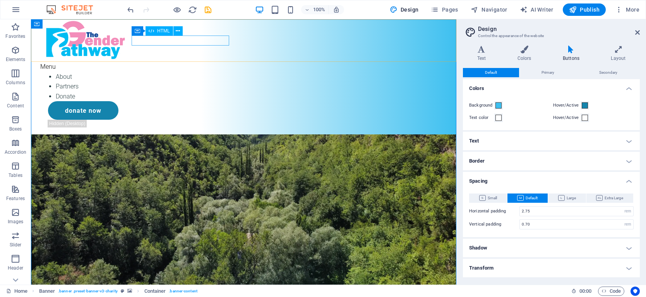
click at [140, 62] on div "Menu" at bounding box center [243, 67] width 407 height 10
click at [177, 34] on icon at bounding box center [178, 31] width 4 height 8
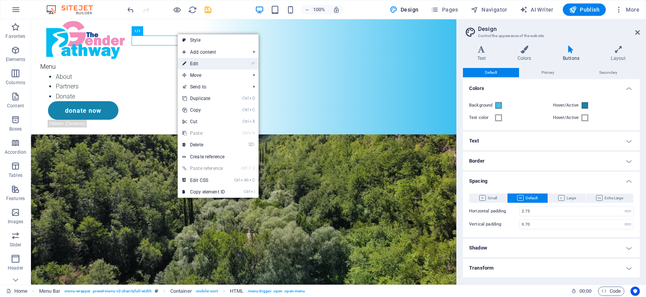
click at [191, 64] on link "⏎ Edit" at bounding box center [204, 64] width 52 height 12
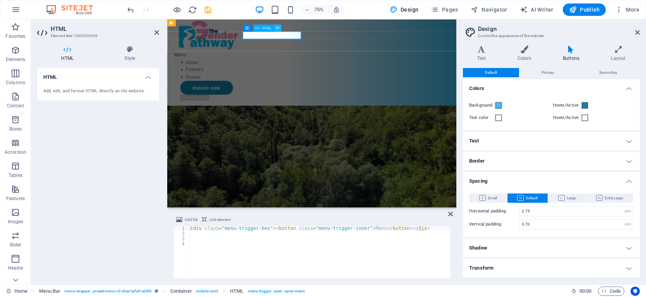
click at [277, 28] on icon at bounding box center [277, 28] width 3 height 6
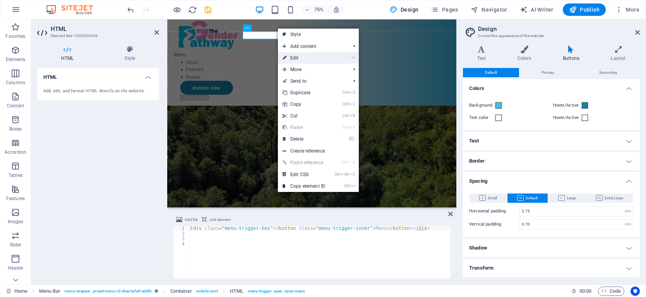
click at [292, 56] on link "⏎ Edit" at bounding box center [304, 58] width 52 height 12
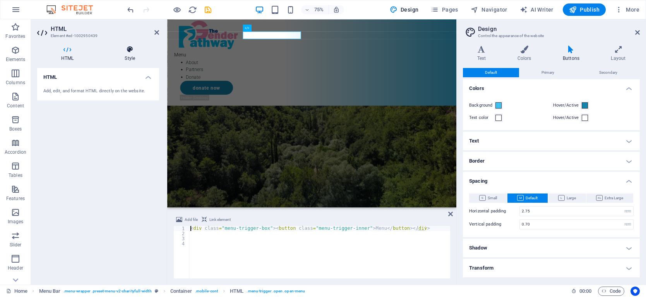
click at [133, 56] on h4 "Style" at bounding box center [130, 54] width 58 height 16
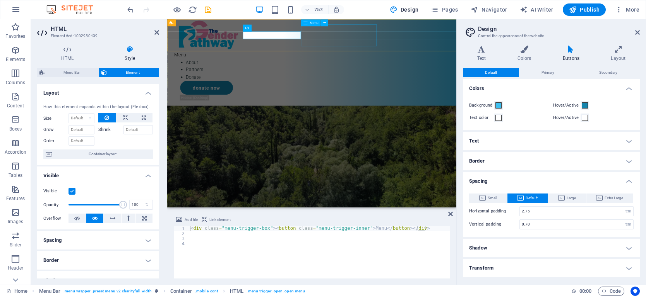
click at [369, 72] on nav "About Partners Donate" at bounding box center [359, 87] width 367 height 30
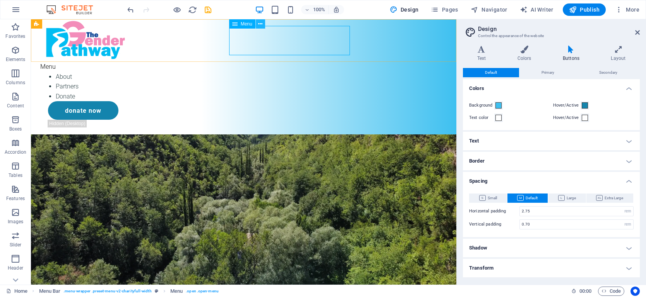
click at [261, 24] on icon at bounding box center [260, 24] width 4 height 8
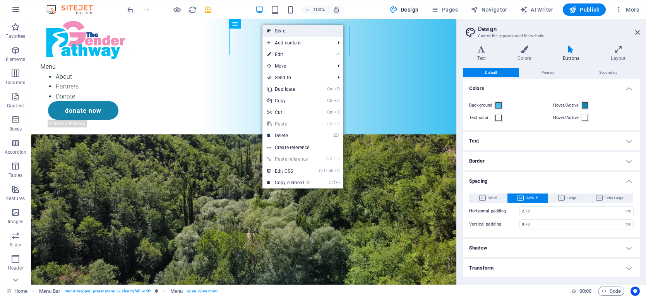
click at [273, 34] on link "Style" at bounding box center [302, 31] width 81 height 12
select select "rem"
select select
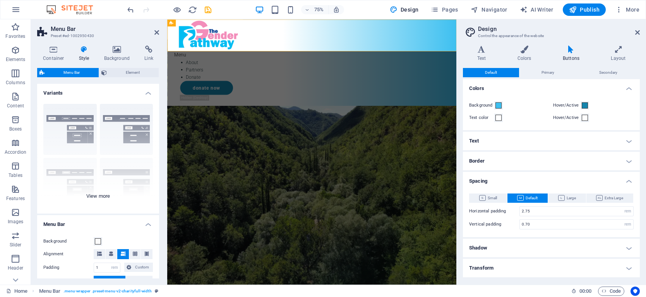
click at [100, 197] on div "Border Centered Default Fixed Loki Trigger Wide XXL" at bounding box center [98, 156] width 122 height 116
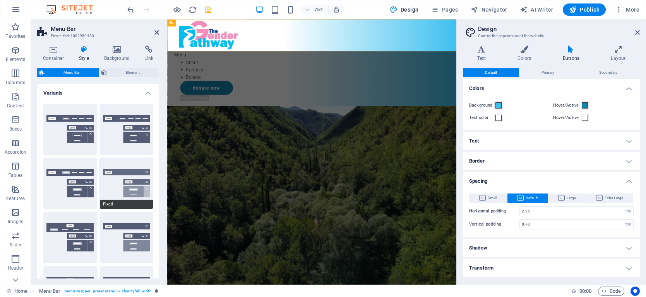
click at [135, 182] on button "Fixed" at bounding box center [126, 183] width 53 height 51
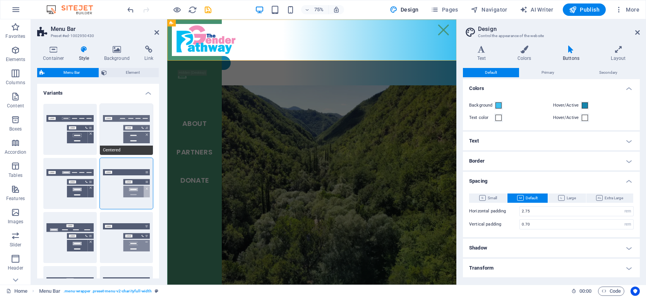
click at [137, 127] on button "Centered" at bounding box center [126, 129] width 53 height 51
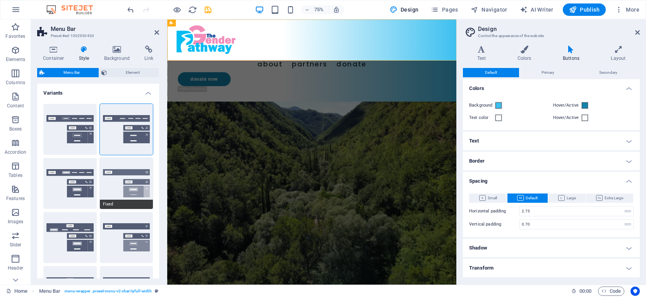
click at [112, 171] on button "Fixed" at bounding box center [126, 183] width 53 height 51
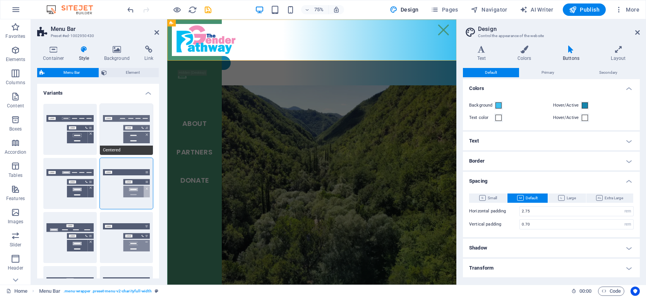
click at [127, 118] on button "Centered" at bounding box center [126, 129] width 53 height 51
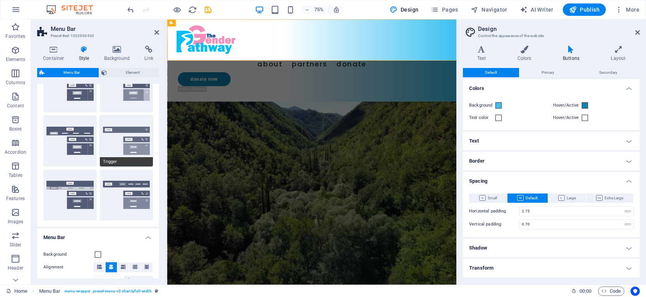
scroll to position [99, 0]
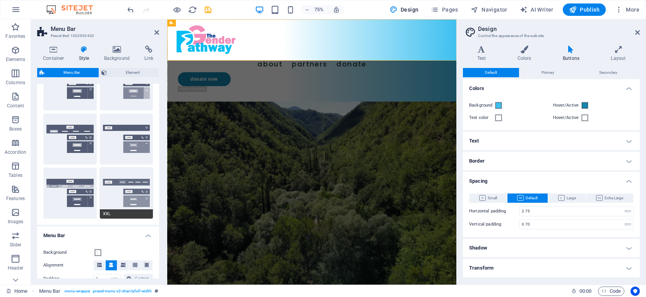
click at [132, 192] on button "XXL" at bounding box center [126, 193] width 53 height 51
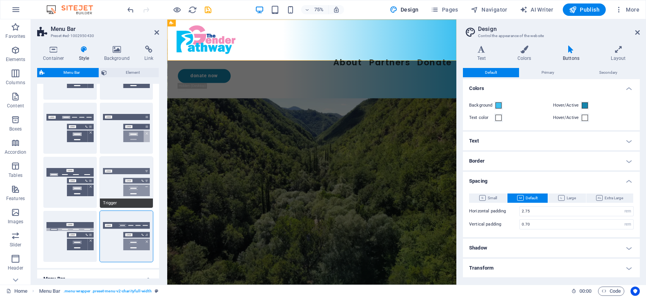
scroll to position [53, 0]
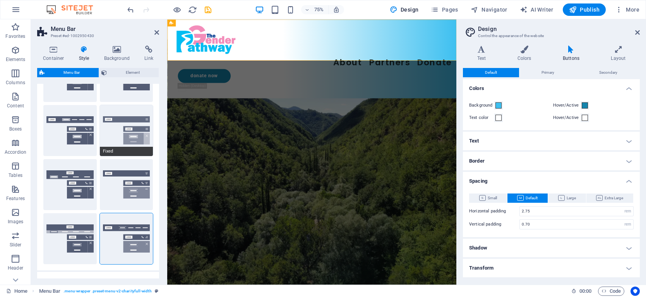
click at [128, 120] on button "Fixed" at bounding box center [126, 130] width 53 height 51
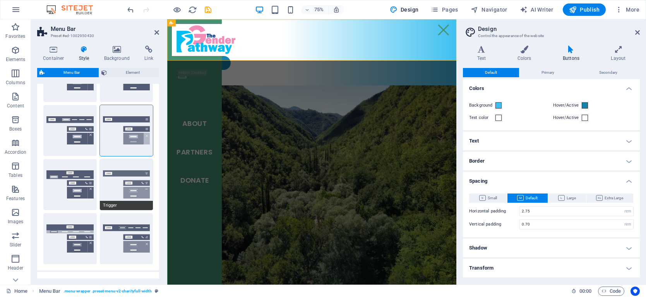
click at [134, 173] on button "Trigger" at bounding box center [126, 184] width 53 height 51
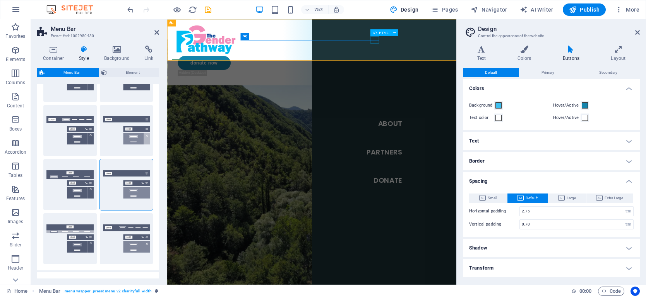
click at [185, 68] on div "Menu" at bounding box center [179, 73] width 12 height 10
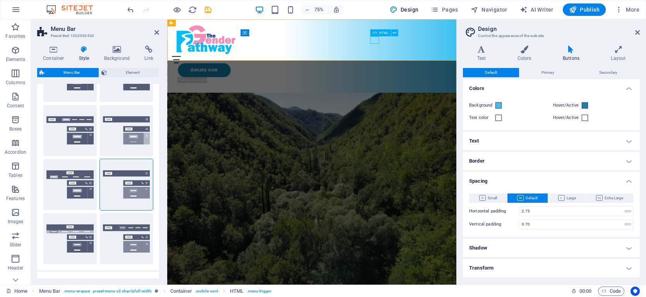
click at [444, 68] on div "Menu" at bounding box center [359, 73] width 373 height 10
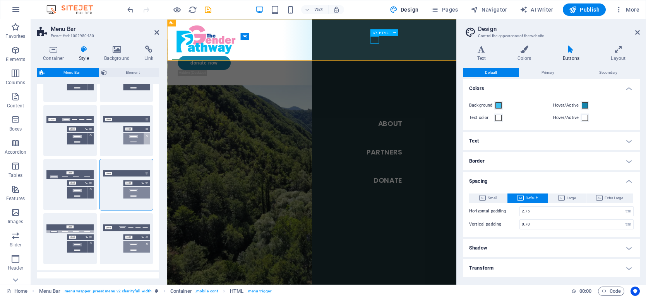
click at [185, 68] on div "Menu" at bounding box center [179, 73] width 12 height 10
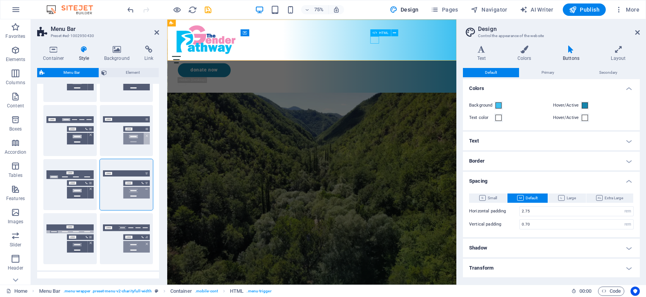
click at [444, 68] on div "Menu" at bounding box center [359, 73] width 373 height 10
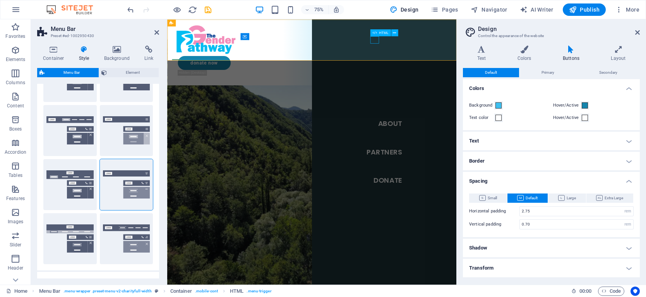
click at [185, 68] on div "Menu" at bounding box center [179, 73] width 12 height 10
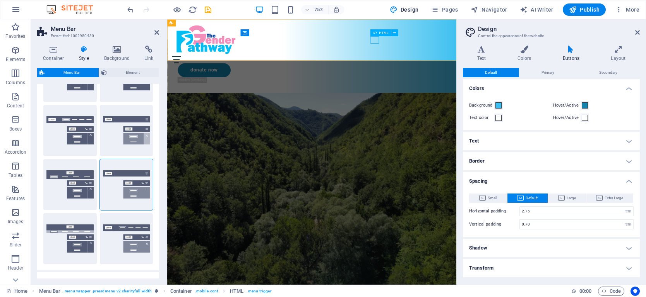
click at [443, 68] on div "Menu" at bounding box center [359, 73] width 373 height 10
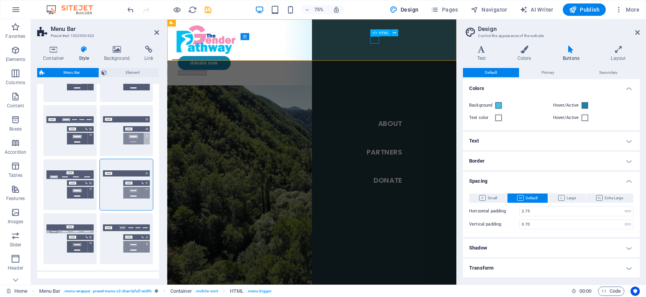
click at [185, 68] on div "Menu" at bounding box center [179, 73] width 12 height 10
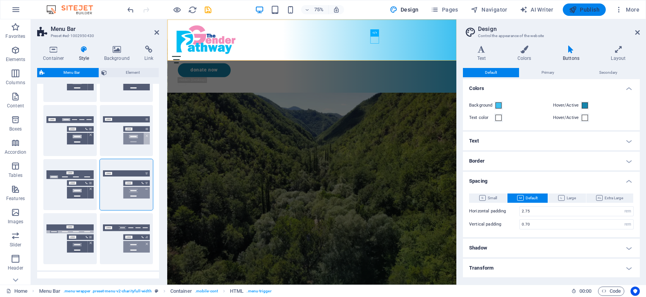
click at [586, 12] on span "Publish" at bounding box center [584, 10] width 31 height 8
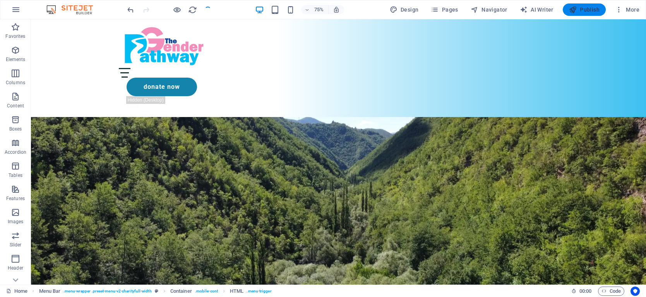
checkbox input "false"
